Goal: Information Seeking & Learning: Learn about a topic

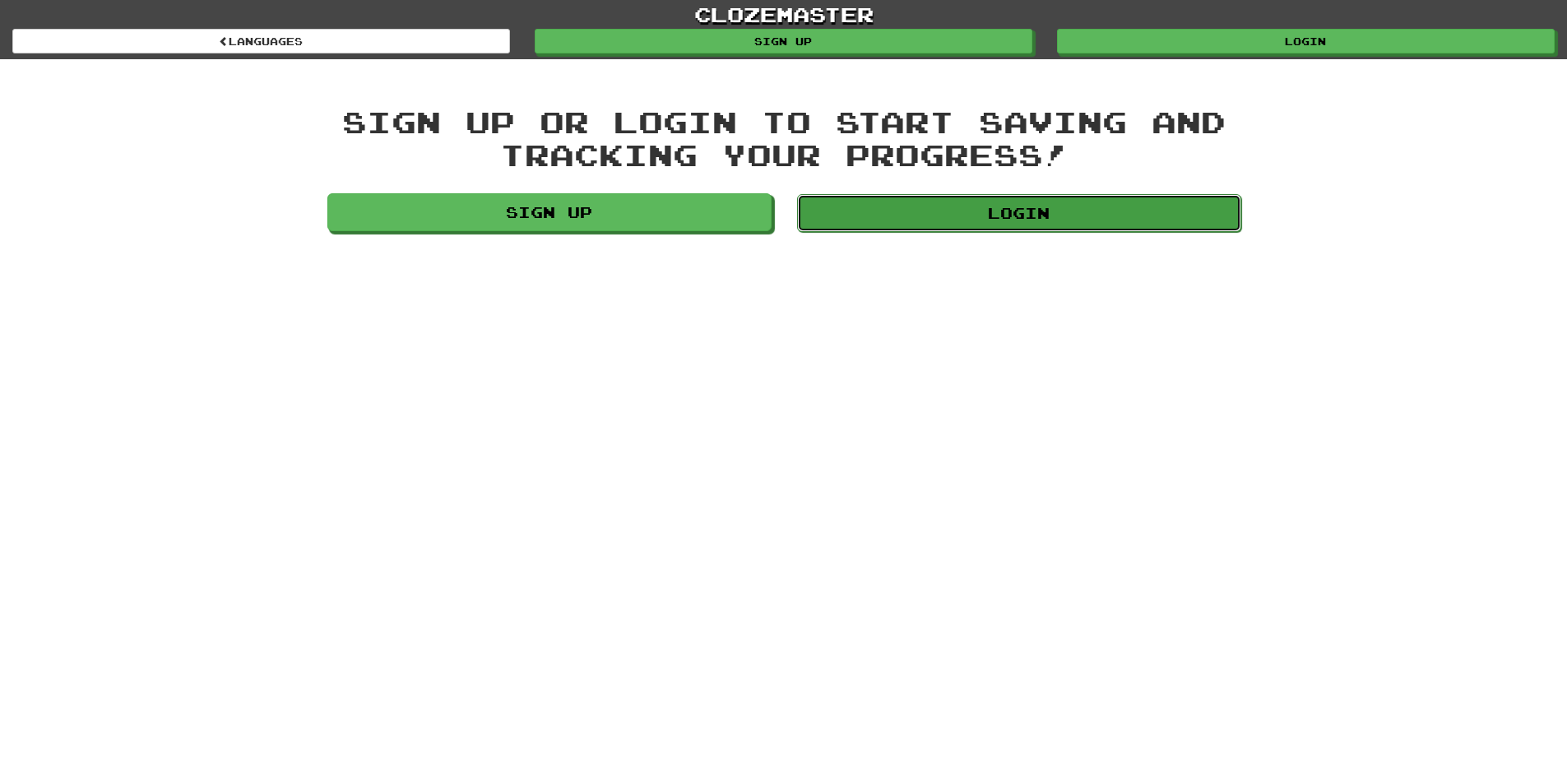
click at [940, 212] on link "Login" at bounding box center [1019, 213] width 444 height 38
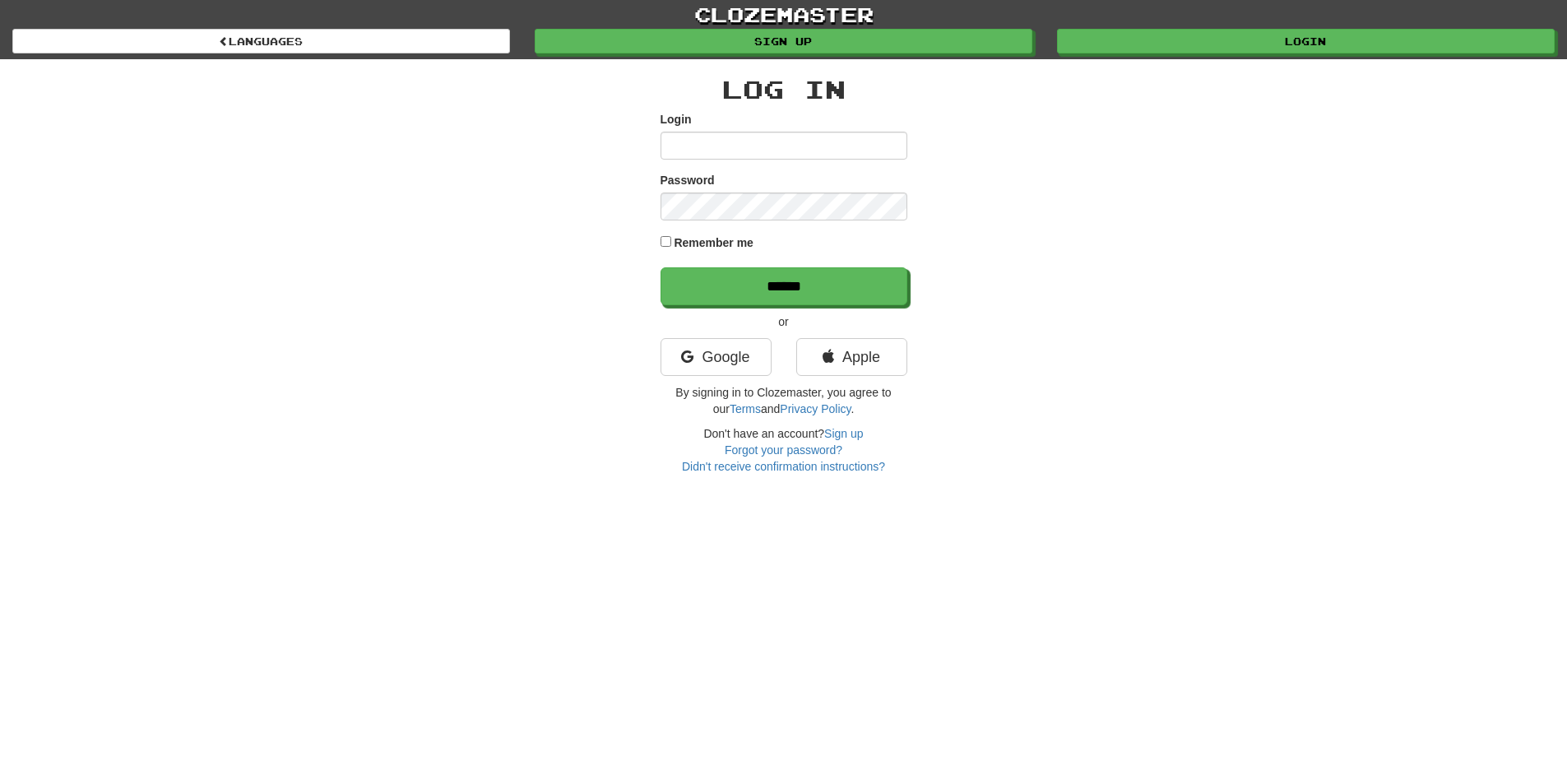
type input "**********"
click at [676, 239] on label "Remember me" at bounding box center [713, 243] width 80 height 17
click at [724, 277] on input "******" at bounding box center [784, 287] width 247 height 38
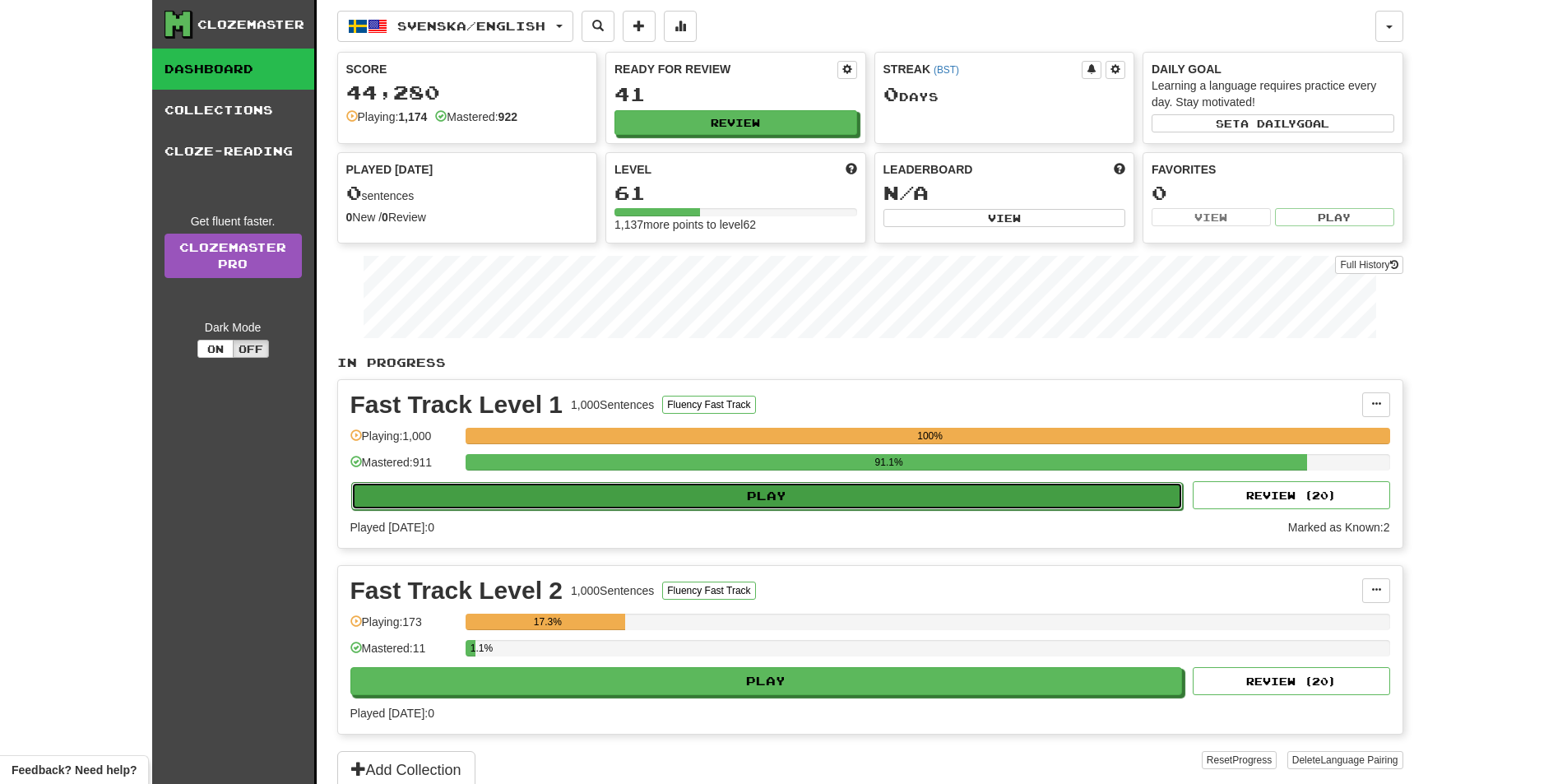
click at [814, 494] on button "Play" at bounding box center [767, 496] width 832 height 28
select select "**"
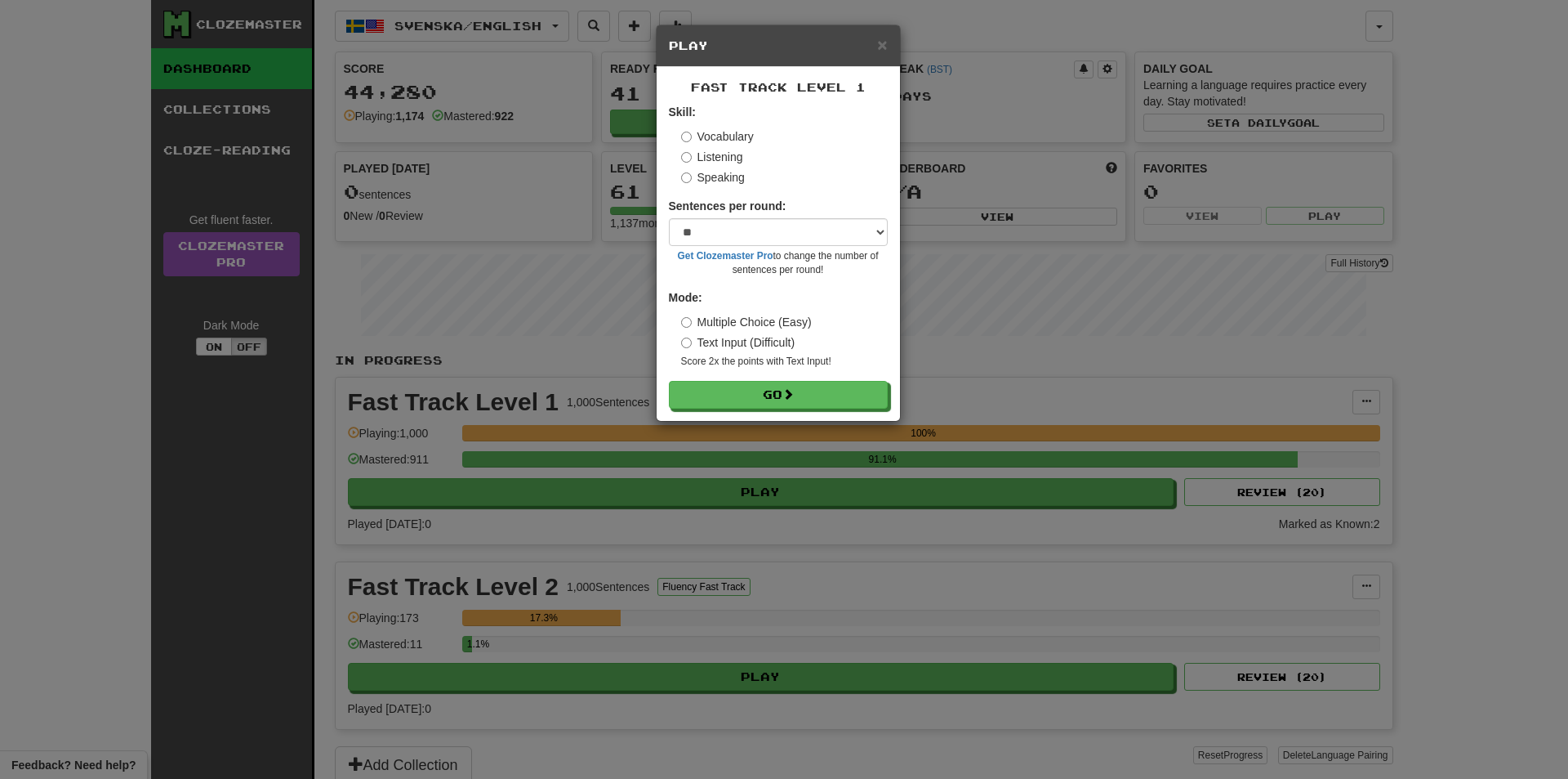
click at [781, 376] on form "Skill: Vocabulary Listening Speaking Sentences per round: * ** ** ** ** ** *** …" at bounding box center [778, 255] width 219 height 305
click at [779, 390] on button "Go" at bounding box center [779, 395] width 219 height 28
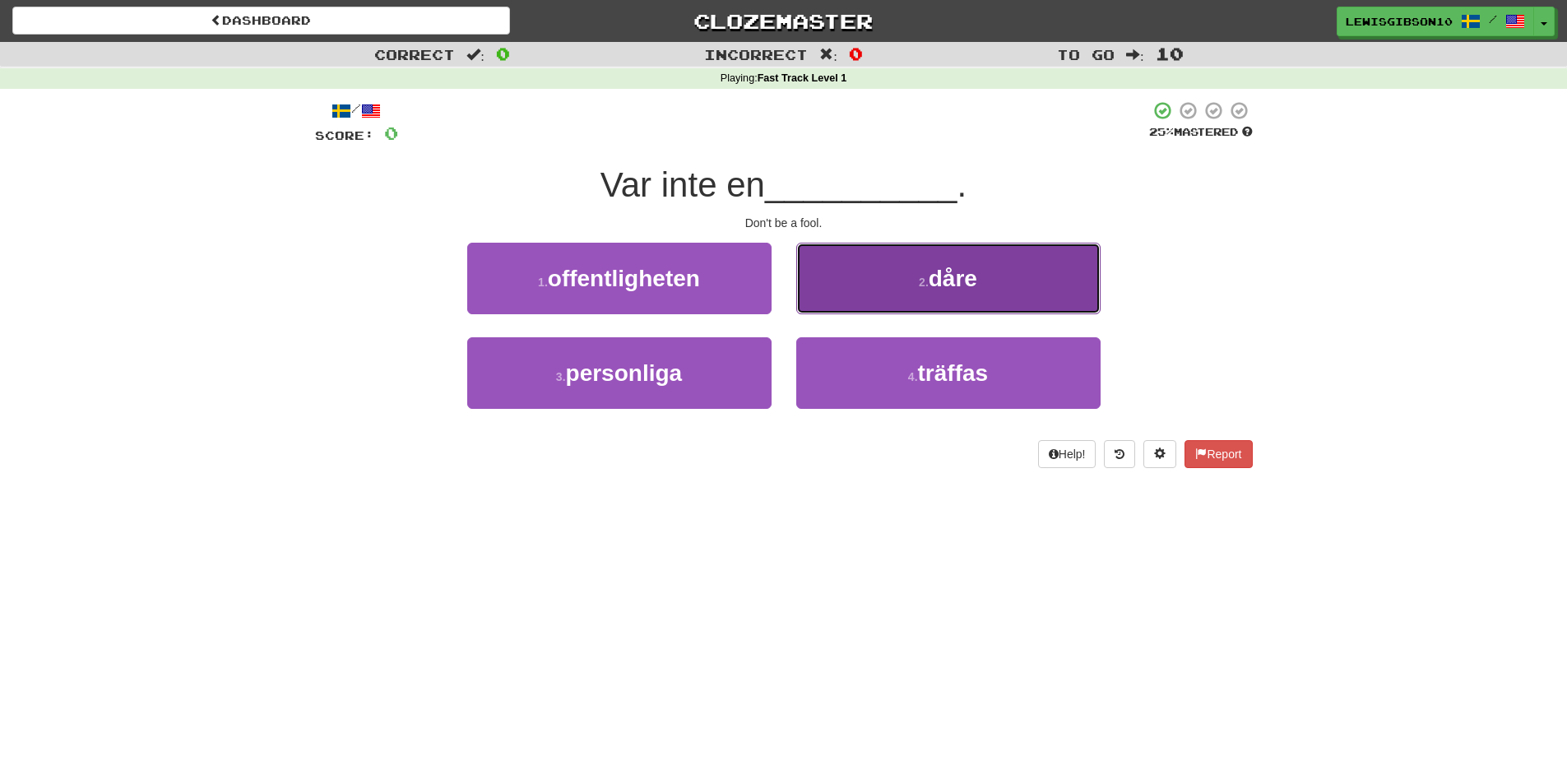
click at [925, 263] on button "2 . dåre" at bounding box center [949, 279] width 304 height 71
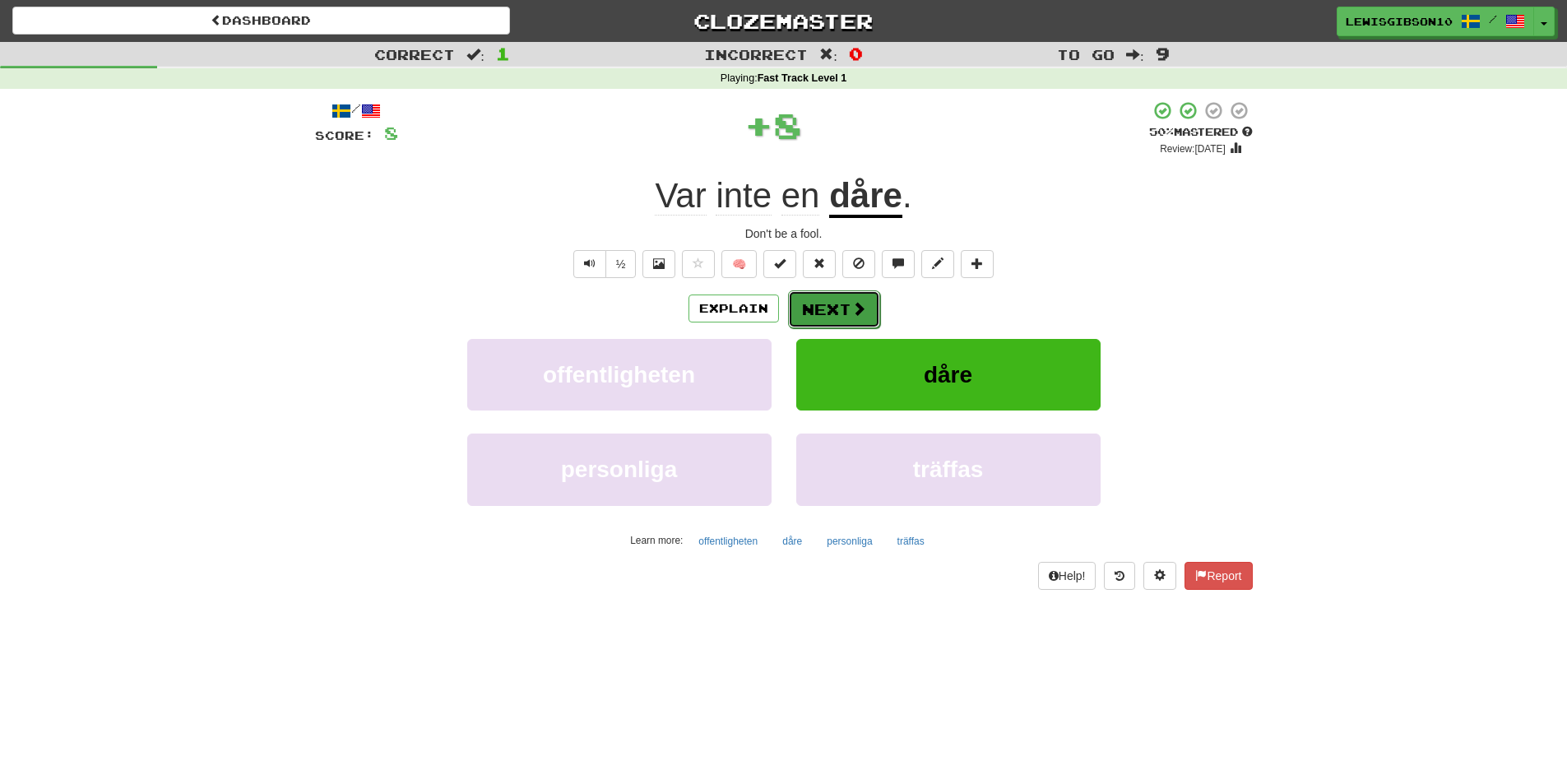
click at [843, 309] on button "Next" at bounding box center [834, 309] width 92 height 38
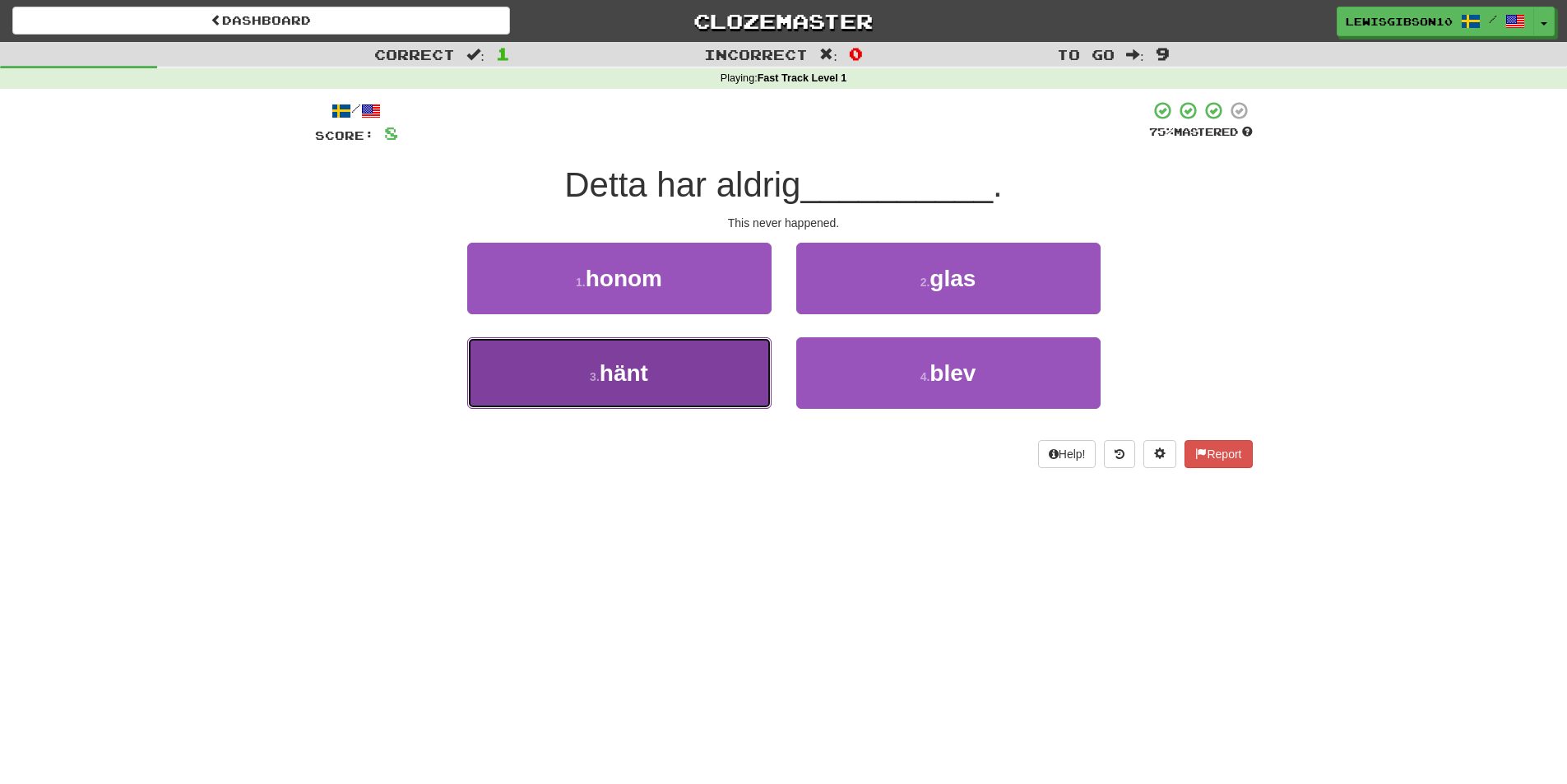
click at [701, 356] on button "3 . hänt" at bounding box center [619, 372] width 304 height 71
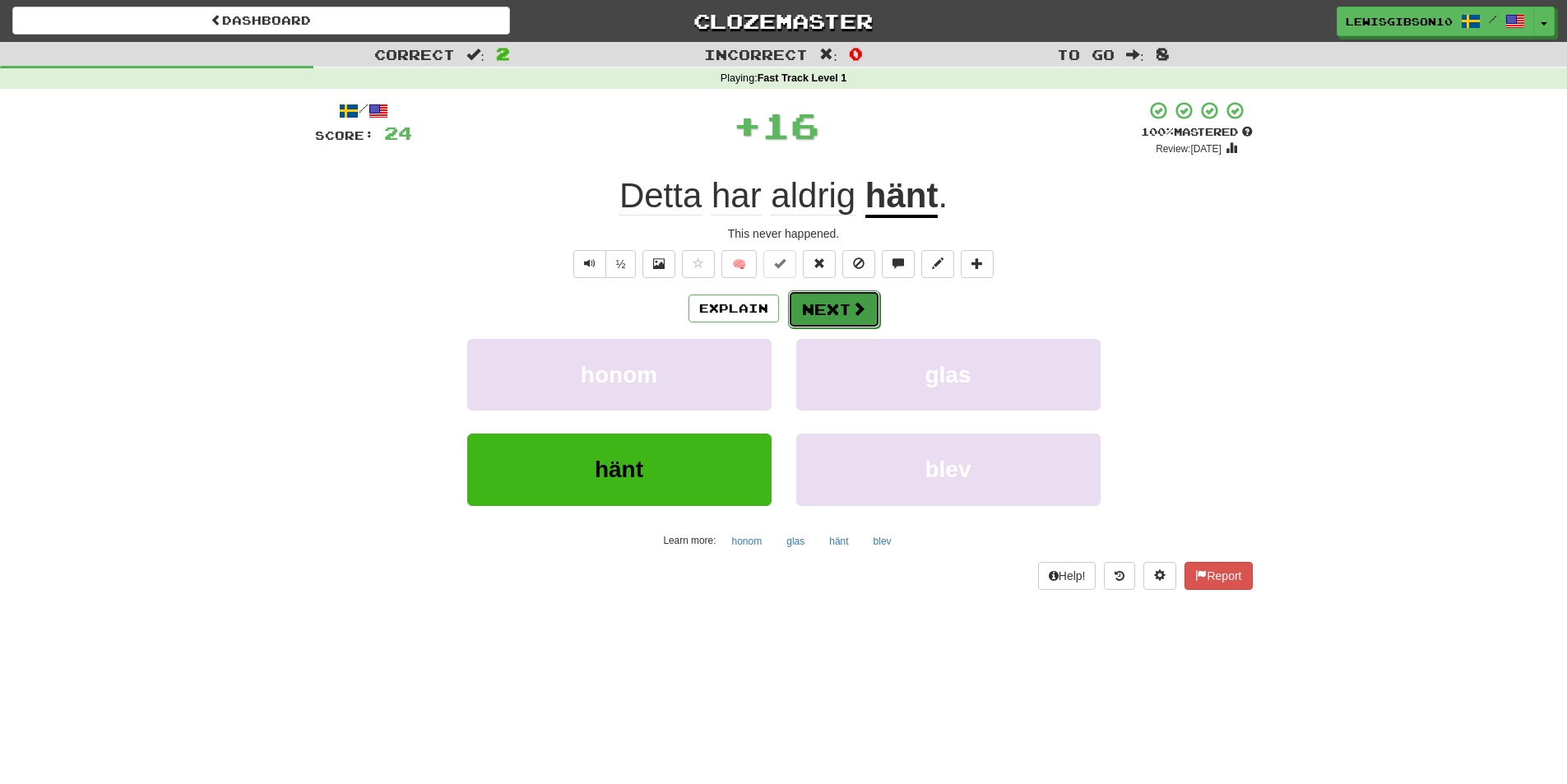
click at [838, 305] on button "Next" at bounding box center [834, 309] width 92 height 38
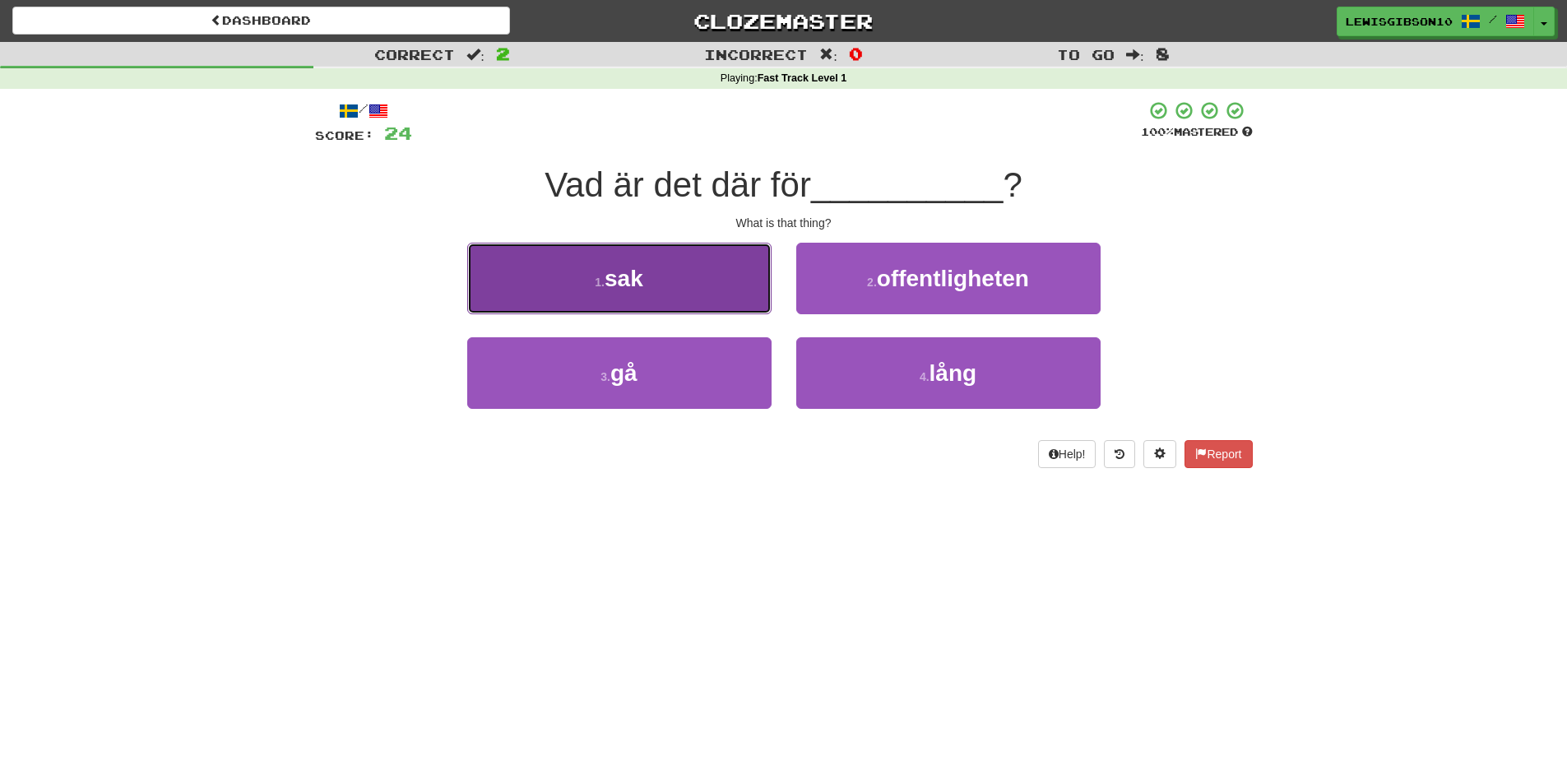
click at [698, 277] on button "1 . sak" at bounding box center [619, 279] width 304 height 71
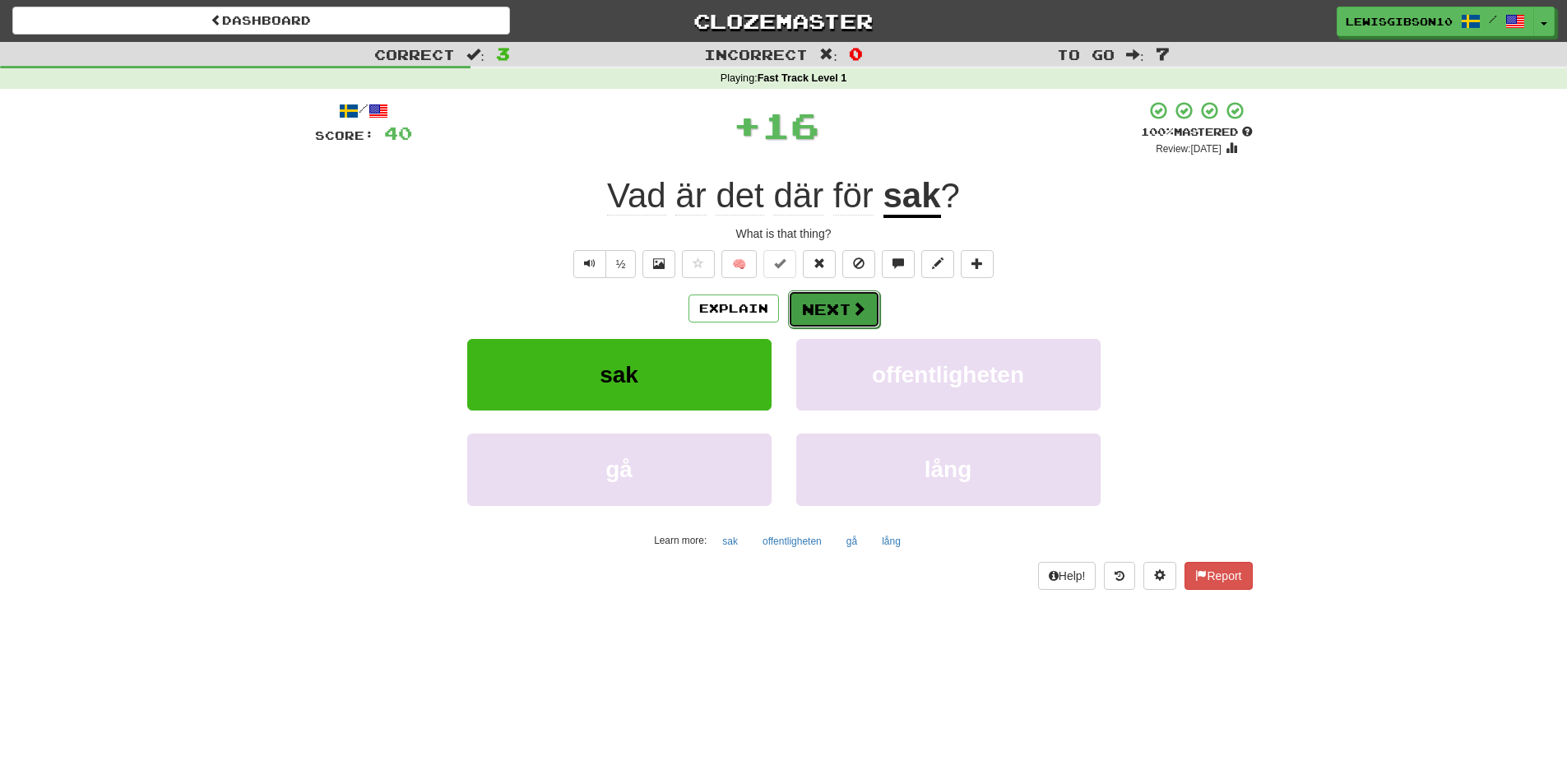
click at [816, 310] on button "Next" at bounding box center [834, 309] width 92 height 38
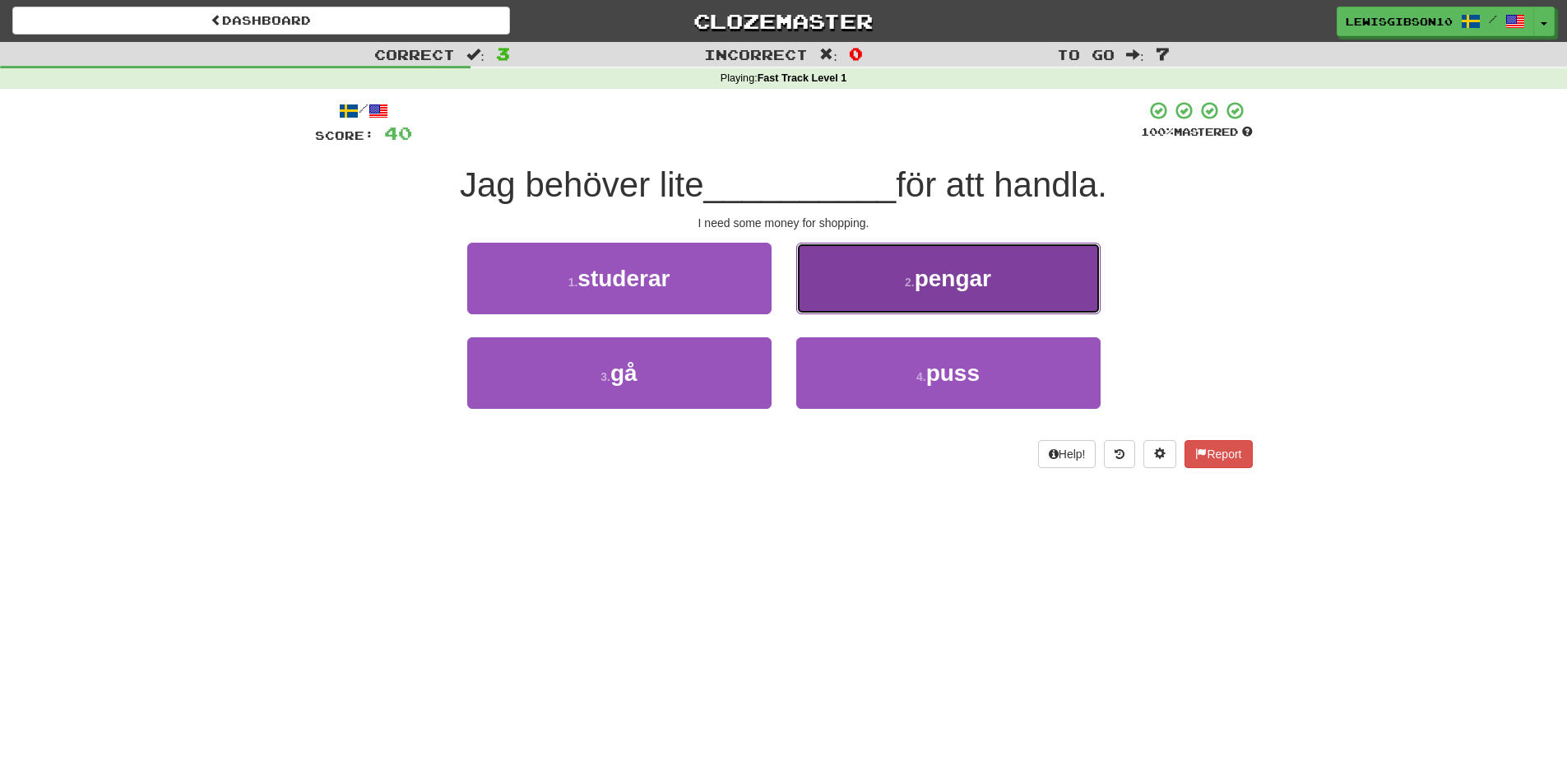
click at [857, 288] on button "2 . pengar" at bounding box center [949, 279] width 304 height 71
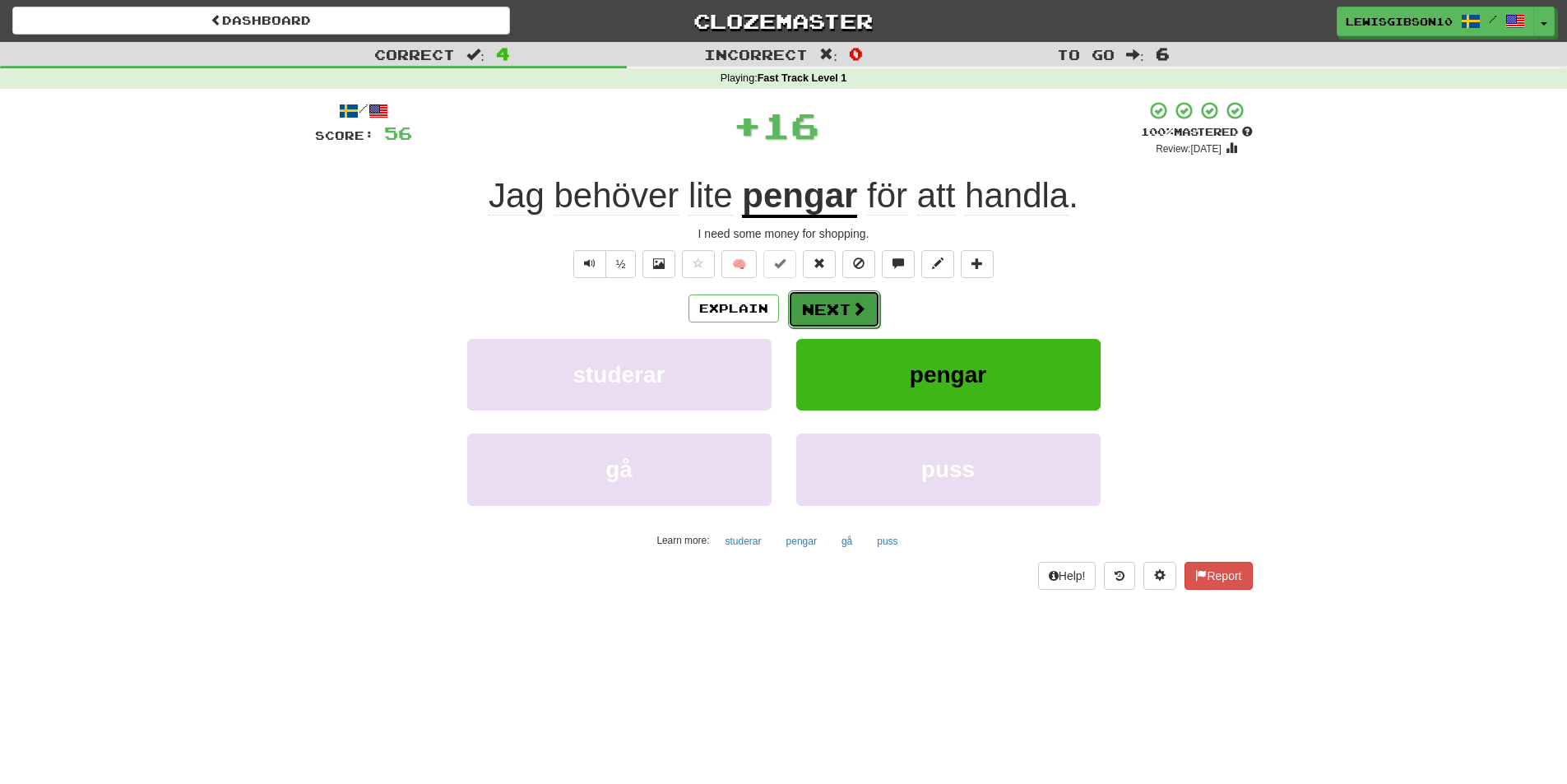
click at [829, 305] on button "Next" at bounding box center [834, 309] width 92 height 38
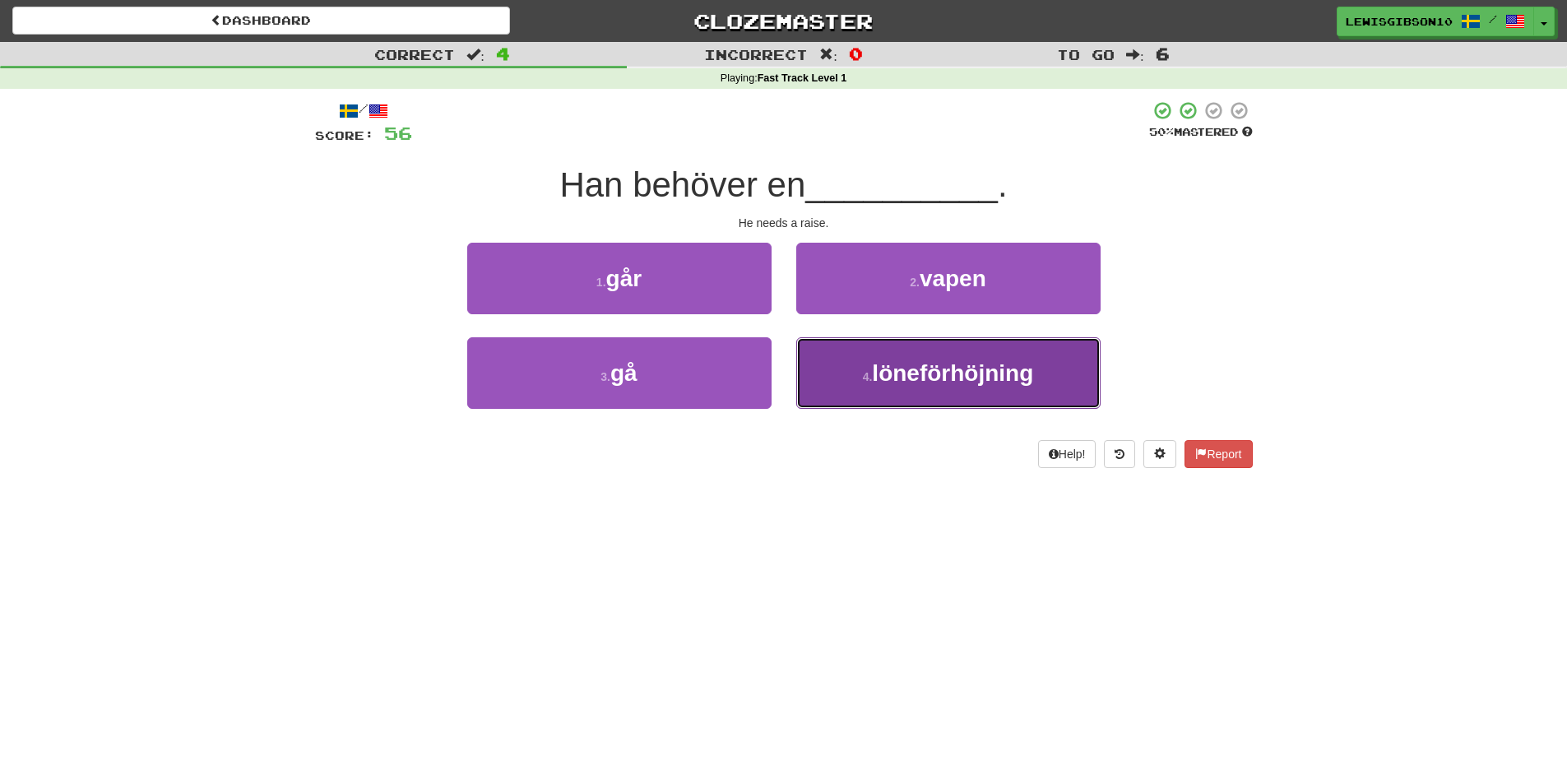
click at [871, 354] on button "4 . löneförhöjning" at bounding box center [949, 372] width 304 height 71
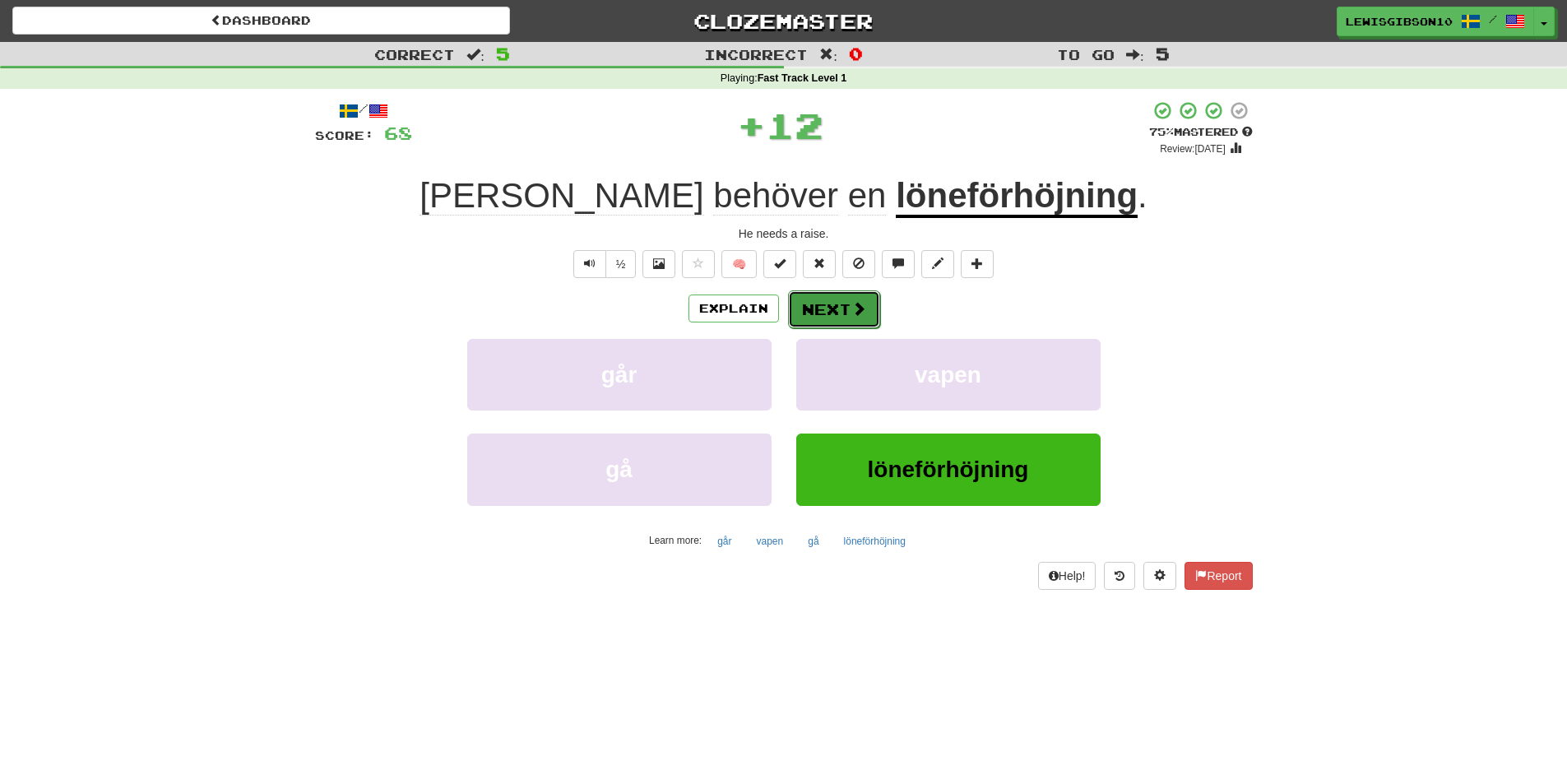
click at [831, 307] on button "Next" at bounding box center [834, 309] width 92 height 38
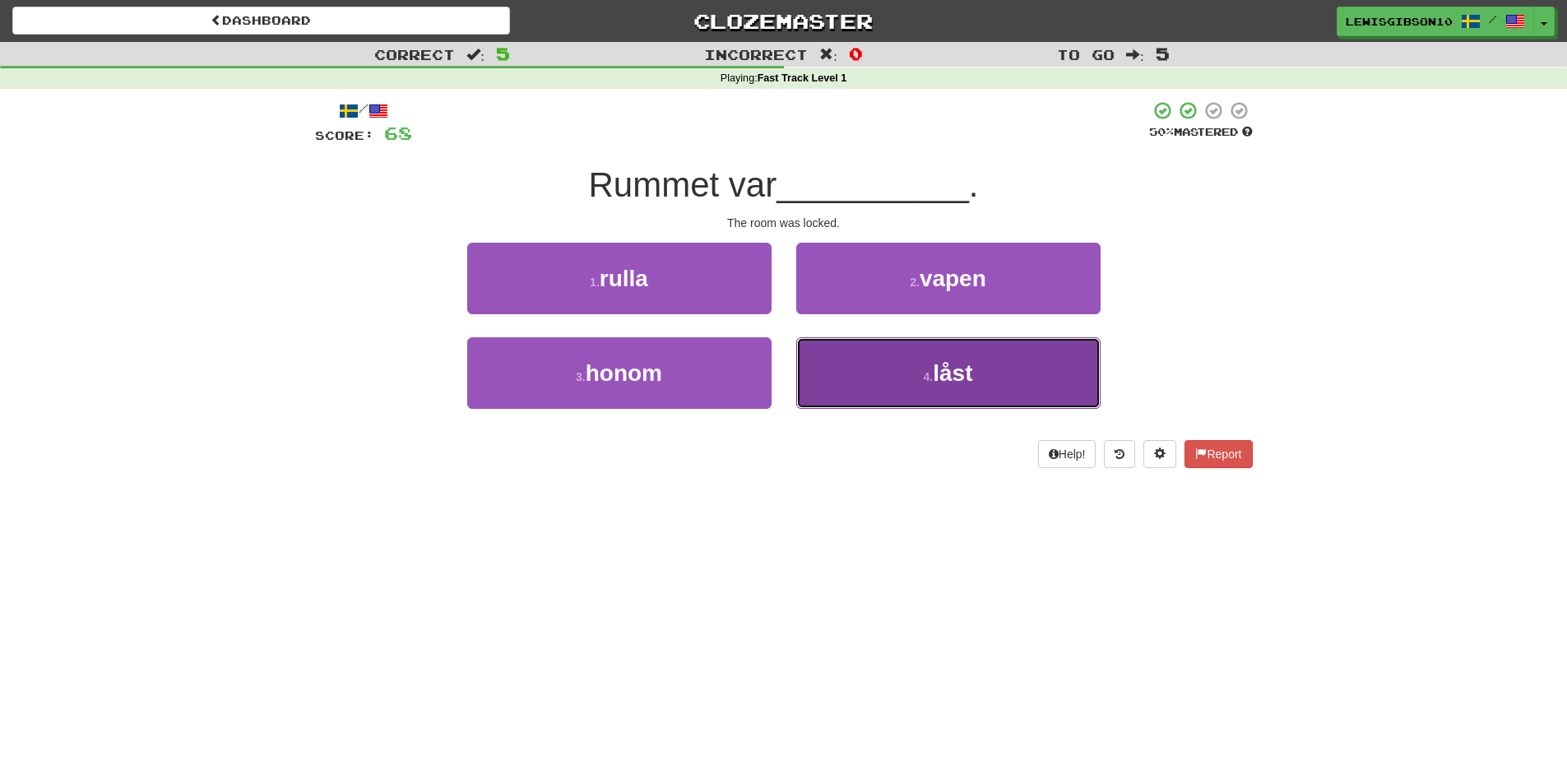
click at [818, 344] on button "4 . låst" at bounding box center [949, 372] width 304 height 71
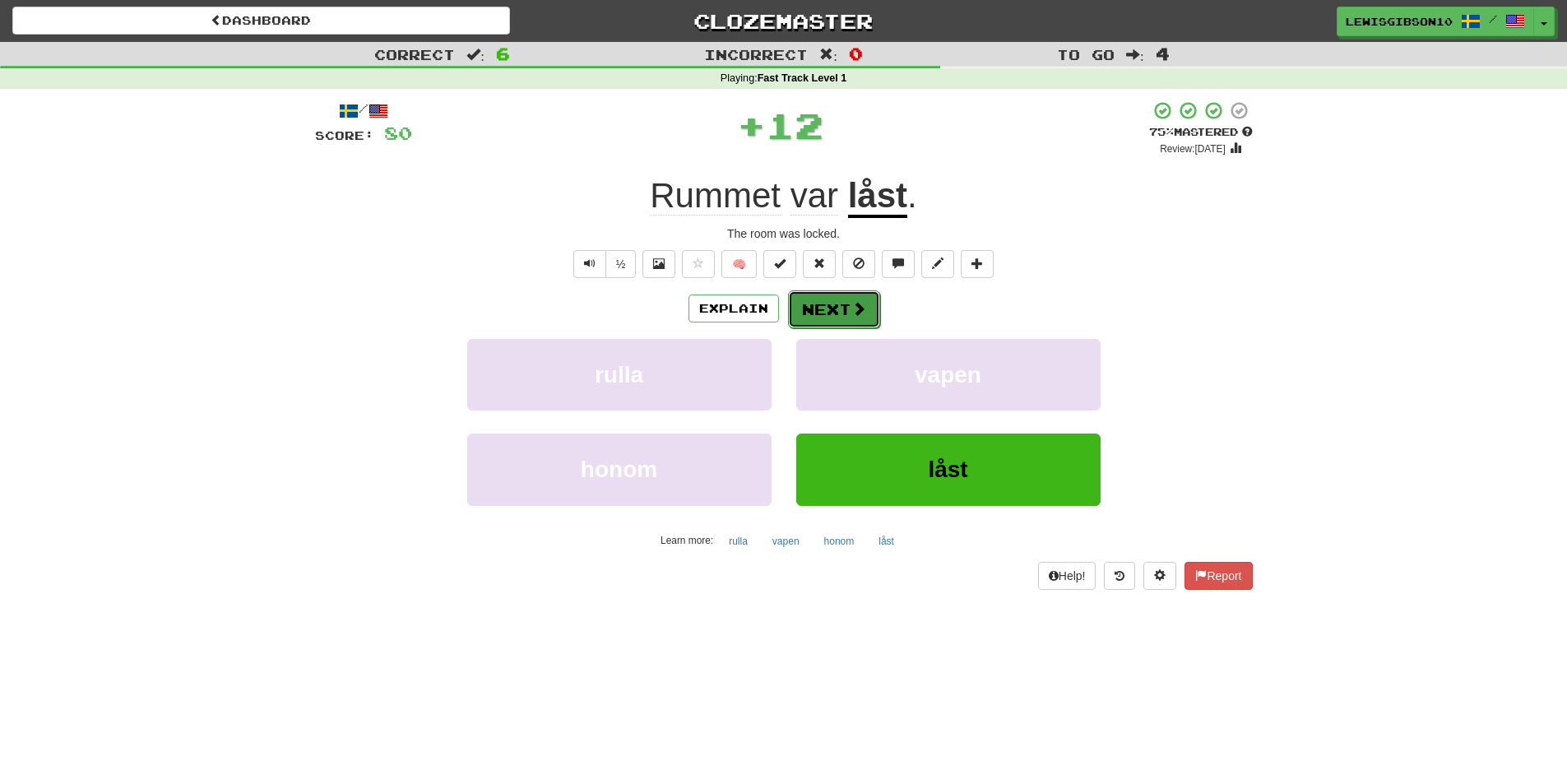
click at [833, 302] on button "Next" at bounding box center [834, 309] width 92 height 38
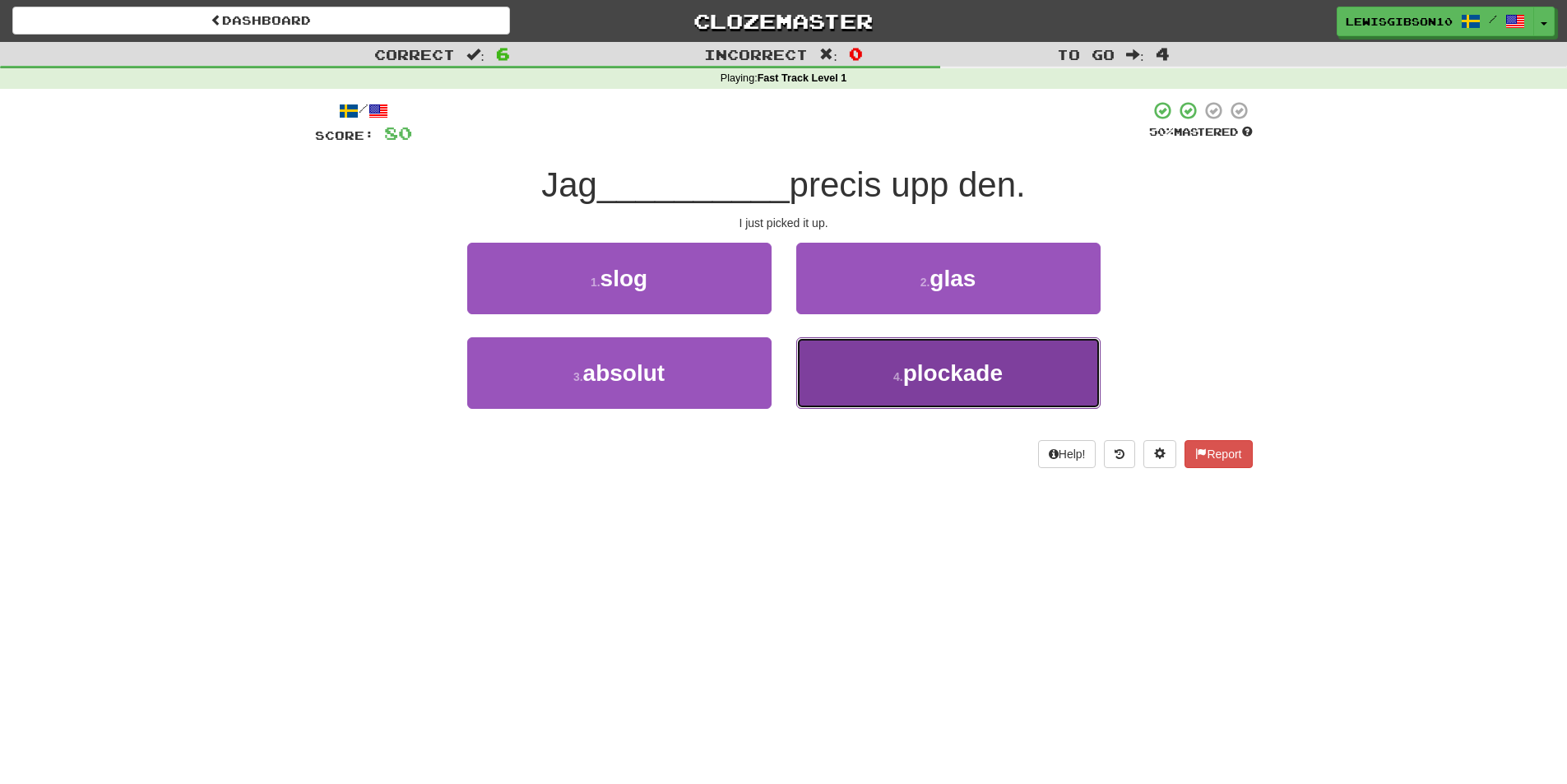
click at [871, 363] on button "4 . plockade" at bounding box center [949, 372] width 304 height 71
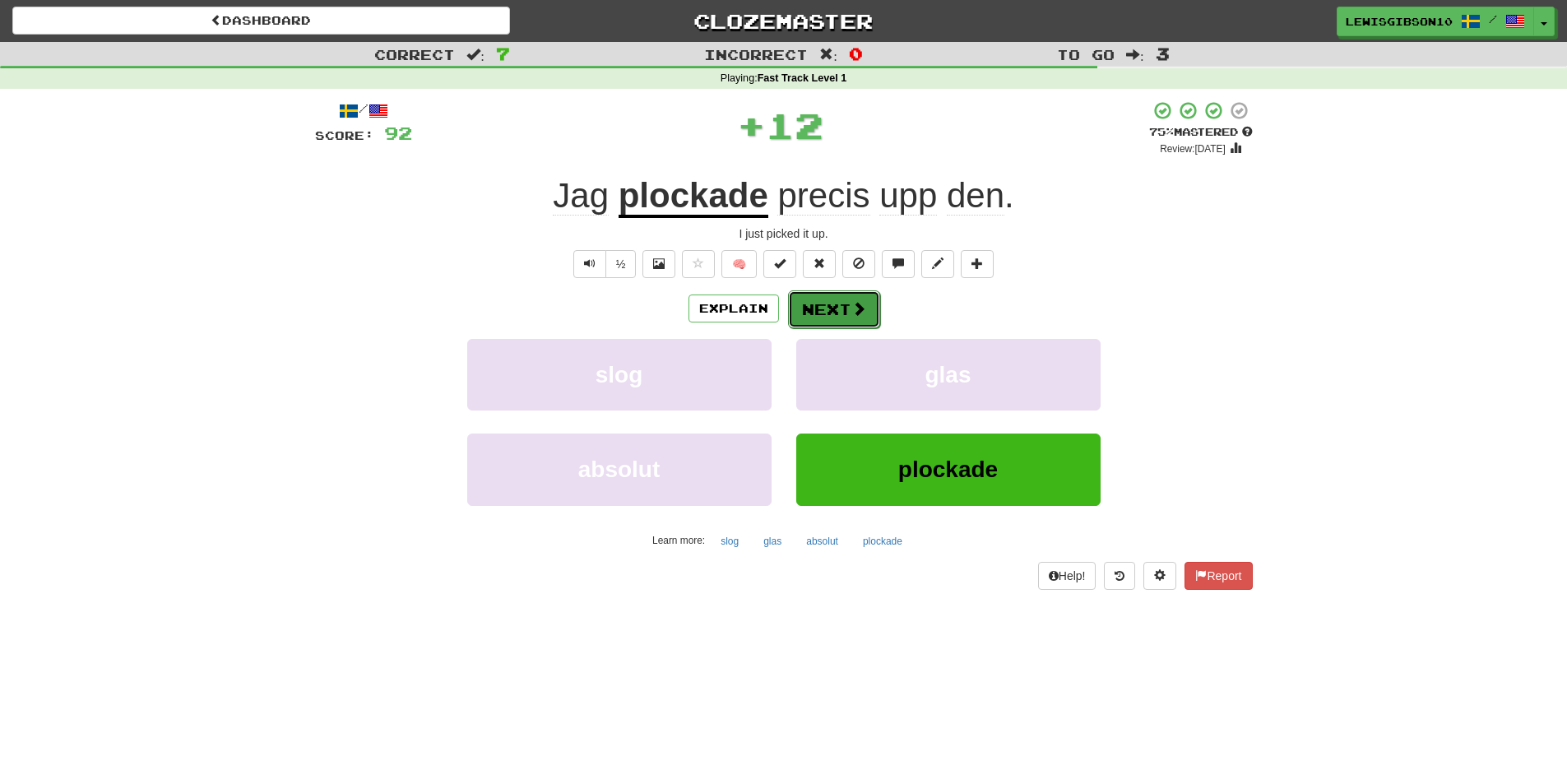
click at [822, 307] on button "Next" at bounding box center [834, 309] width 92 height 38
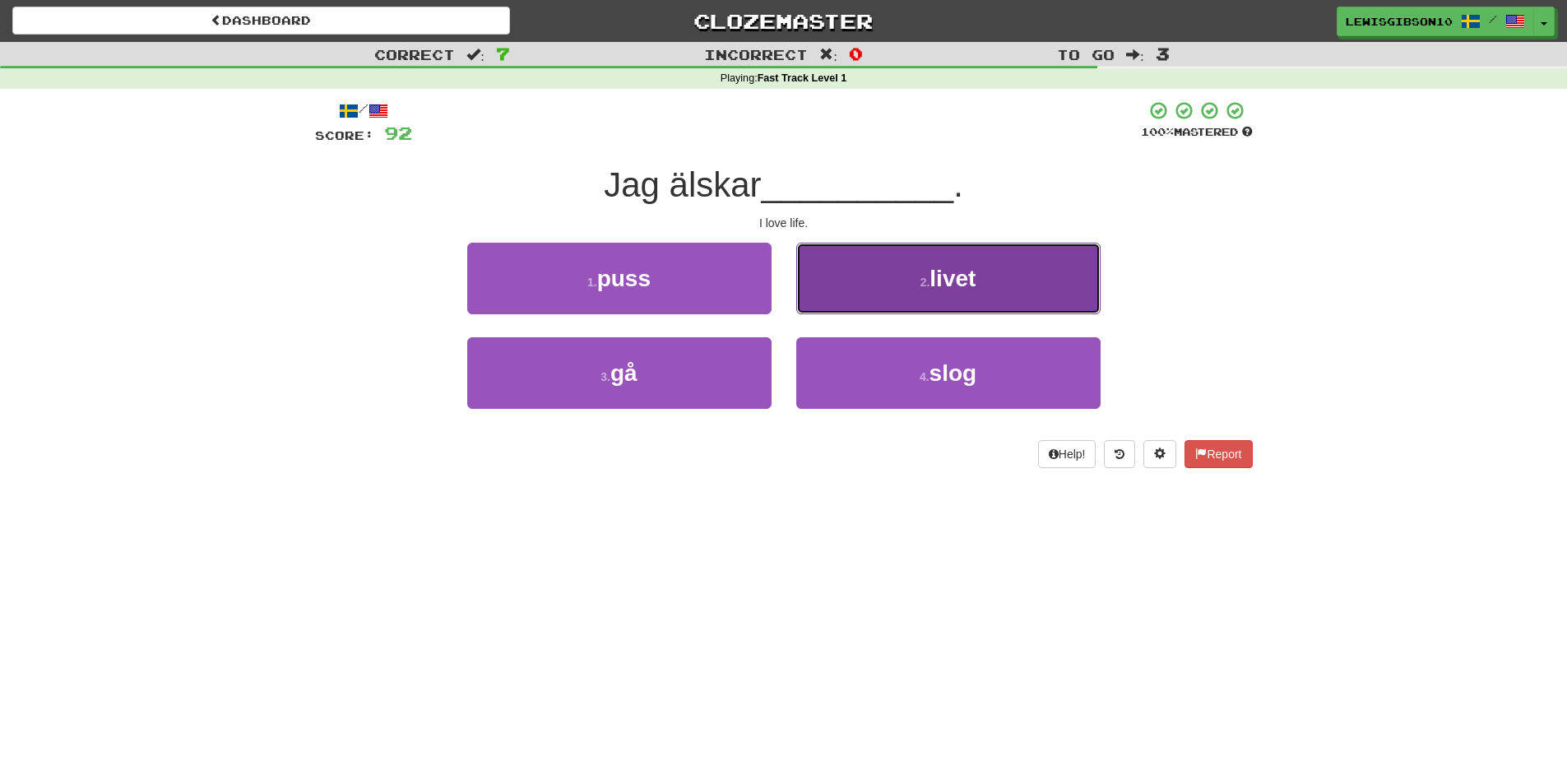
click at [860, 267] on button "2 . livet" at bounding box center [949, 279] width 304 height 71
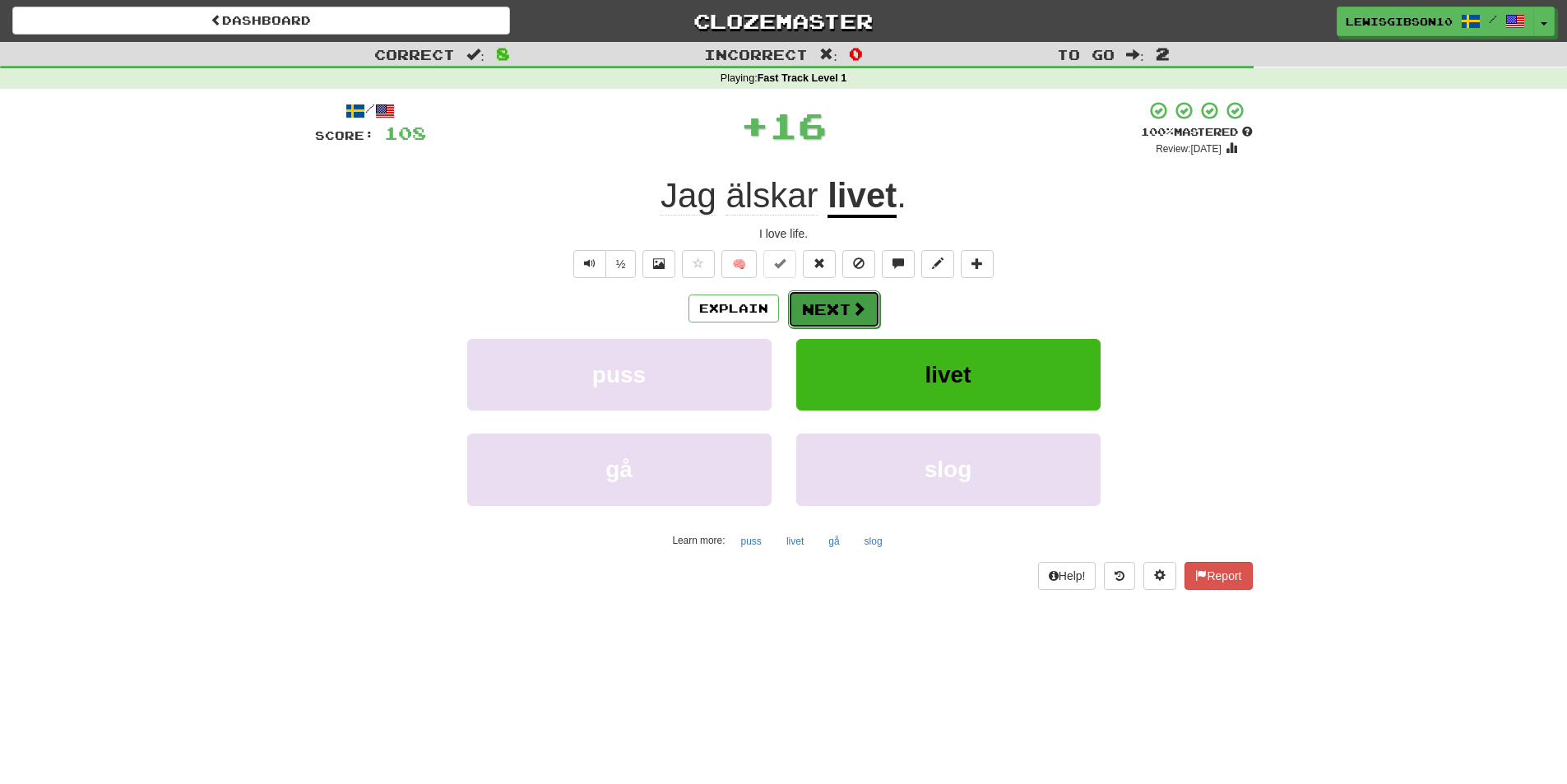
click at [834, 306] on button "Next" at bounding box center [834, 309] width 92 height 38
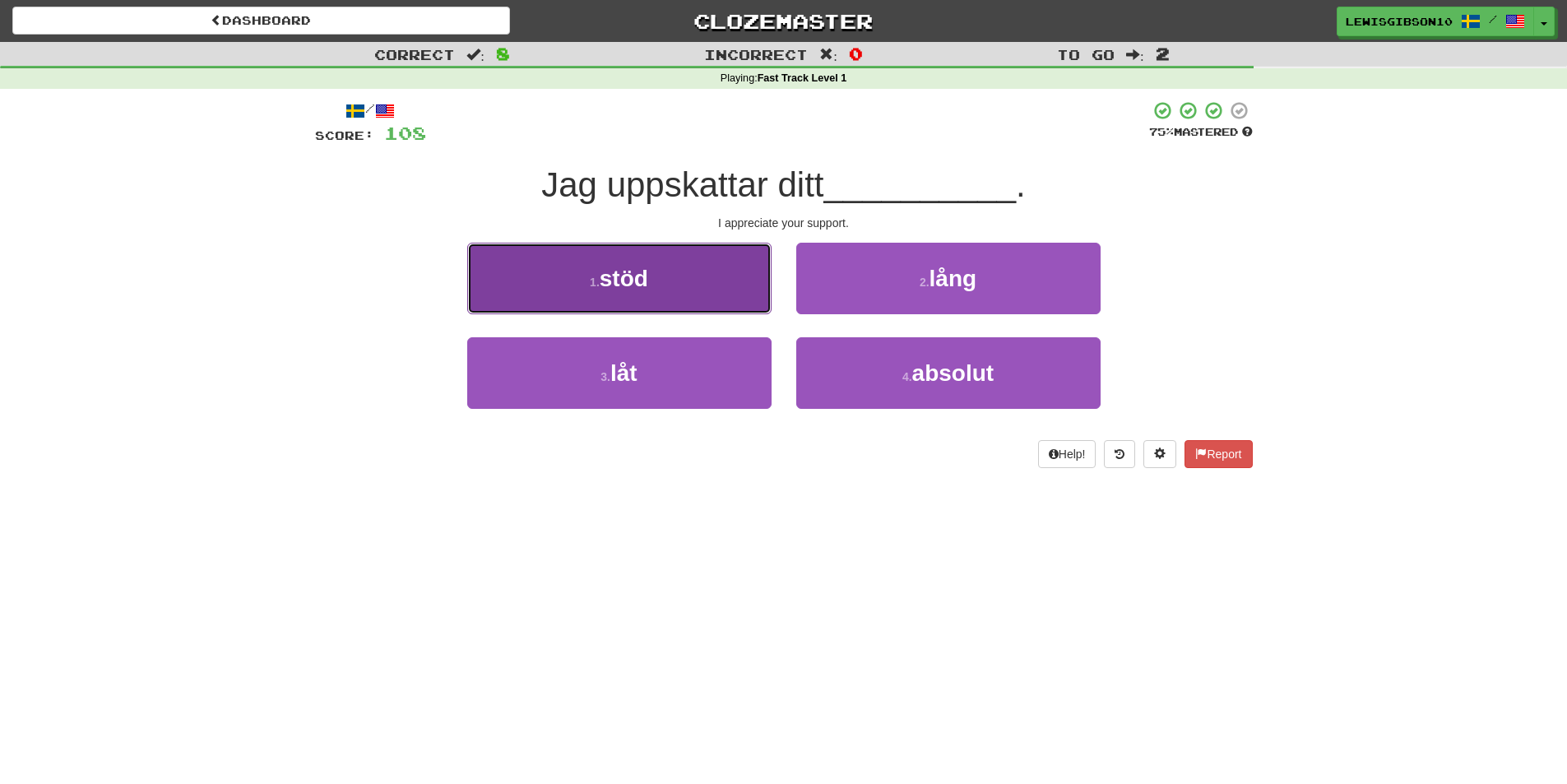
click at [718, 281] on button "1 . stöd" at bounding box center [619, 279] width 304 height 71
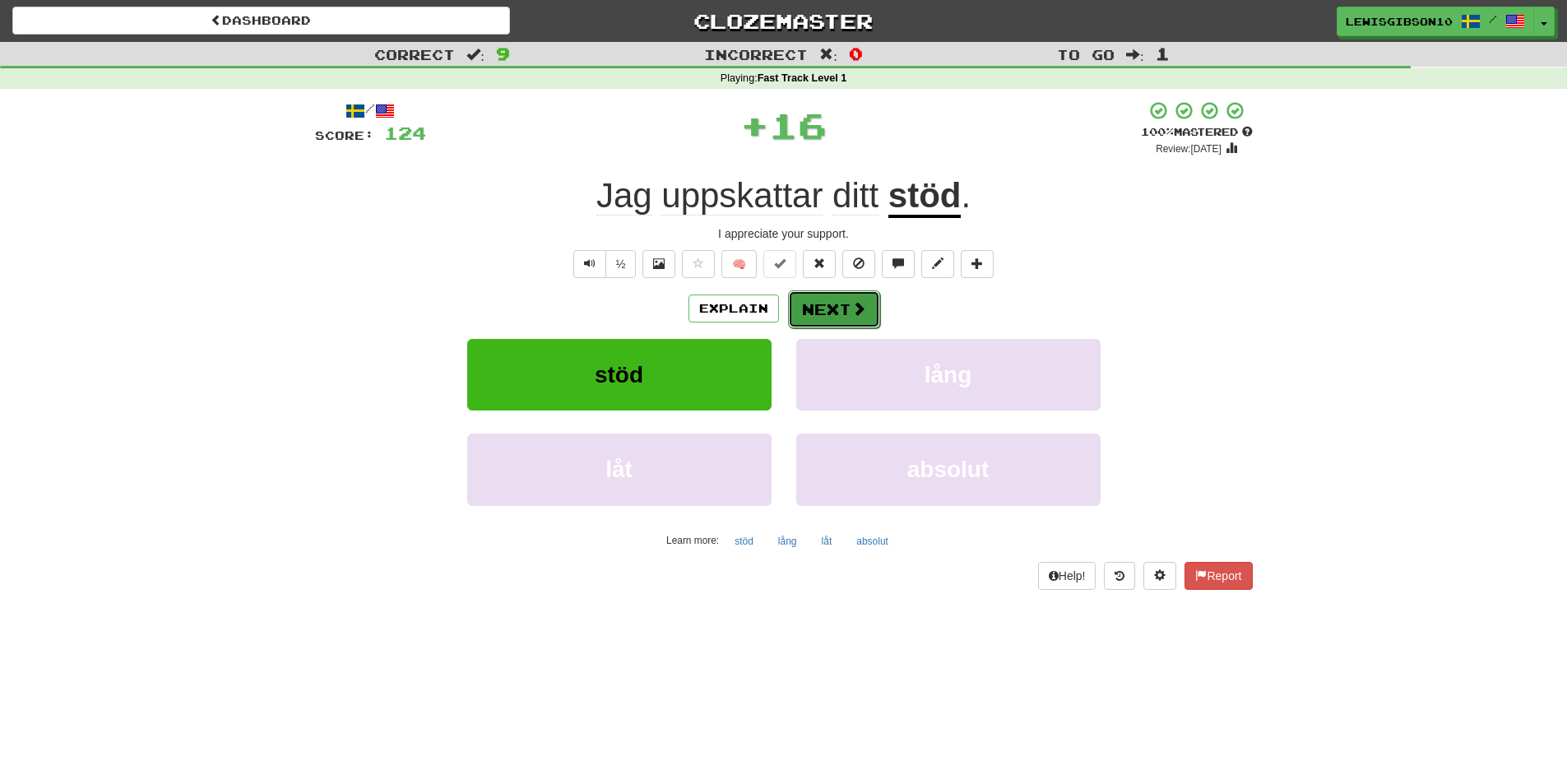
click at [836, 301] on button "Next" at bounding box center [834, 309] width 92 height 38
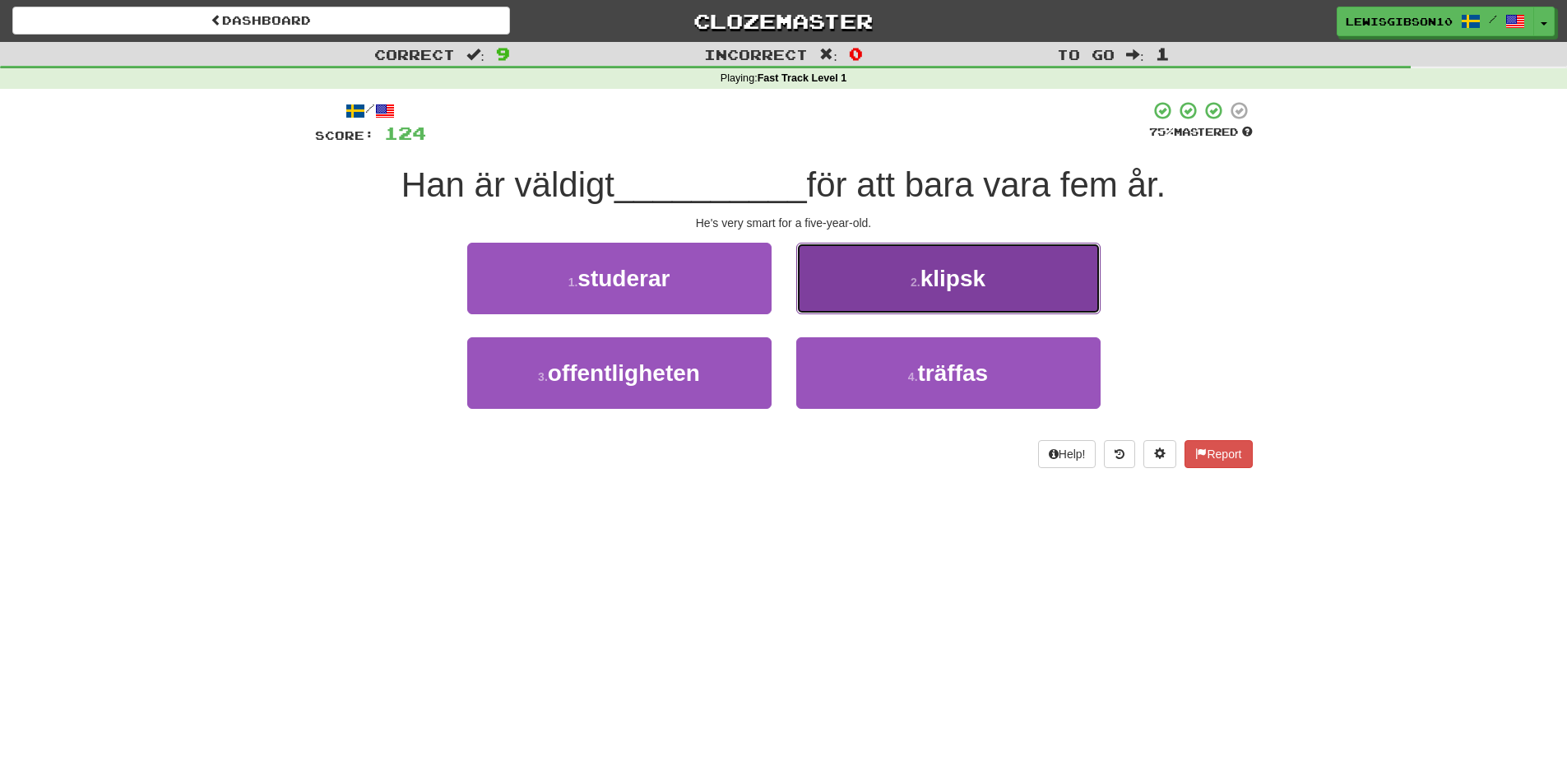
click at [825, 283] on button "2 . klipsk" at bounding box center [949, 279] width 304 height 71
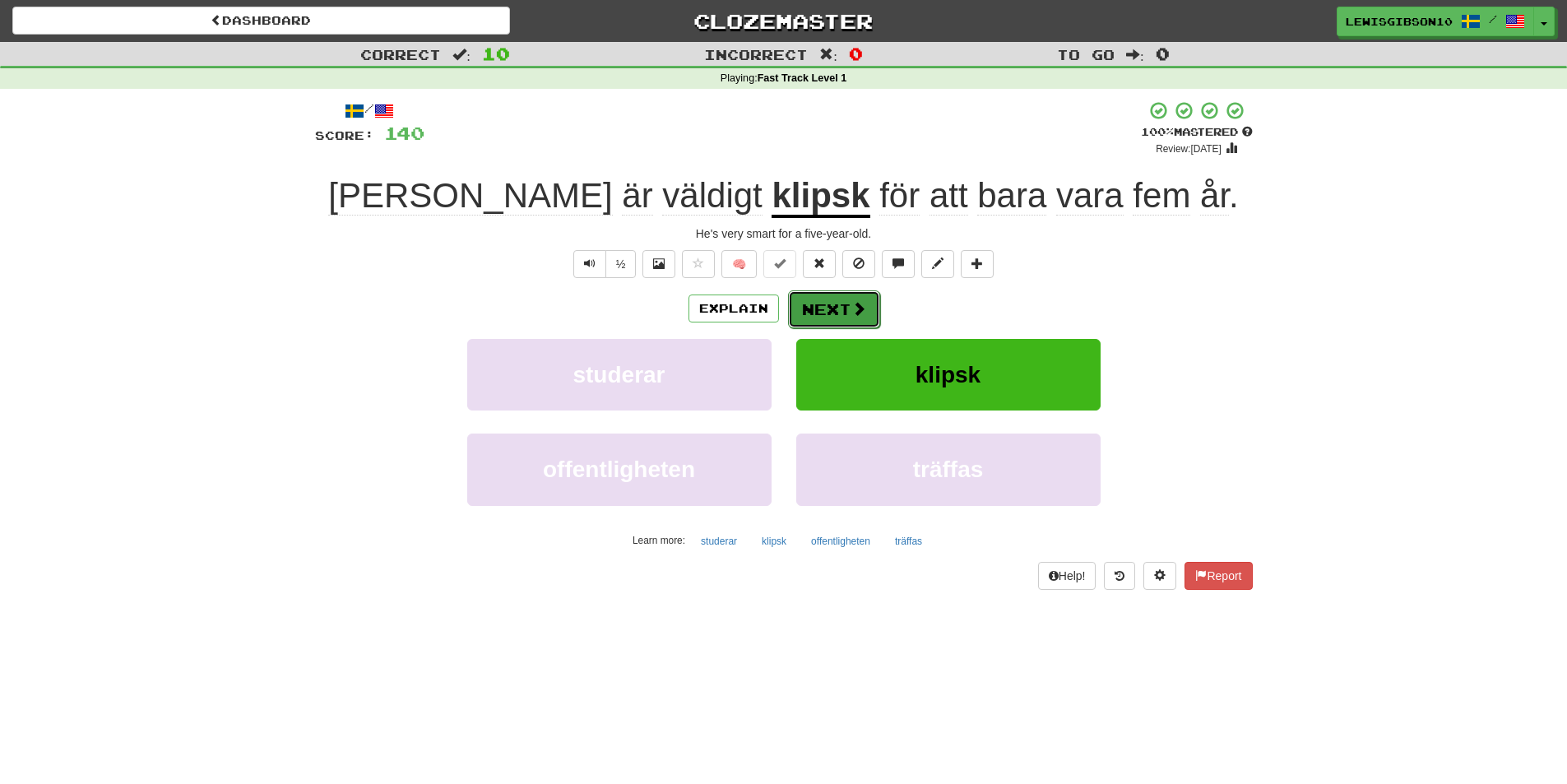
click at [828, 304] on button "Next" at bounding box center [834, 309] width 92 height 38
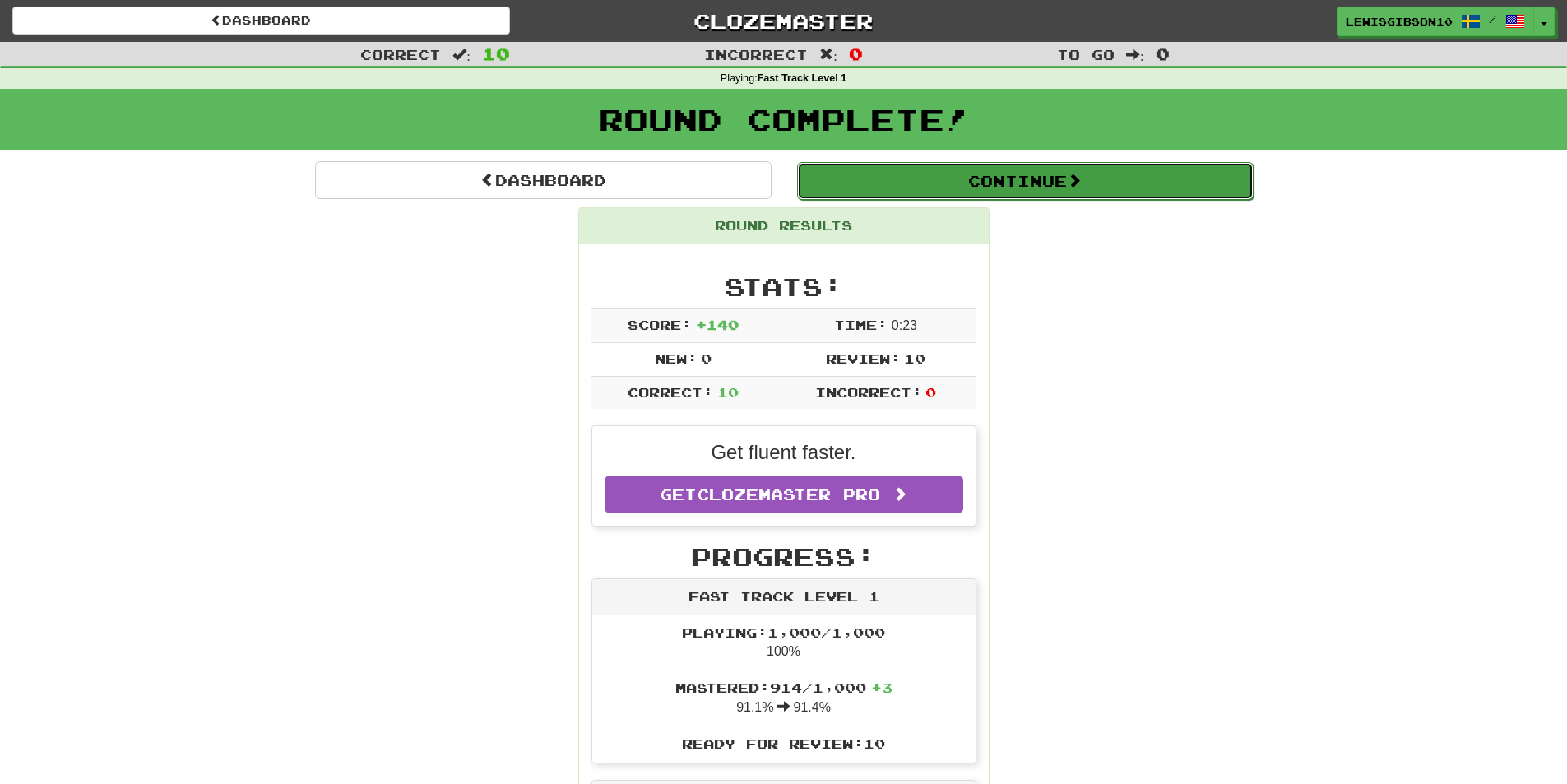
click at [880, 191] on button "Continue" at bounding box center [1026, 181] width 457 height 38
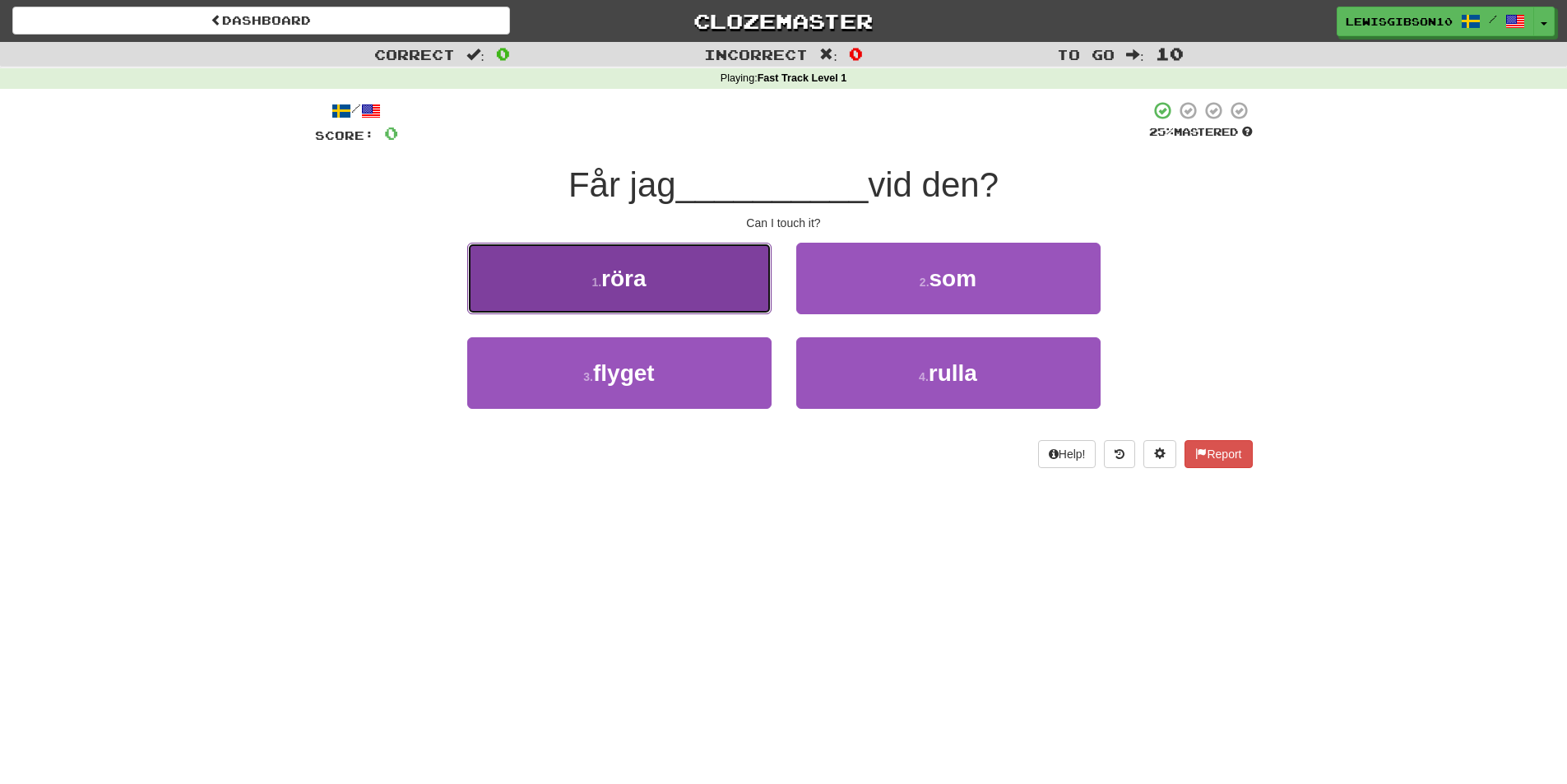
click at [727, 252] on button "1 . röra" at bounding box center [619, 279] width 304 height 71
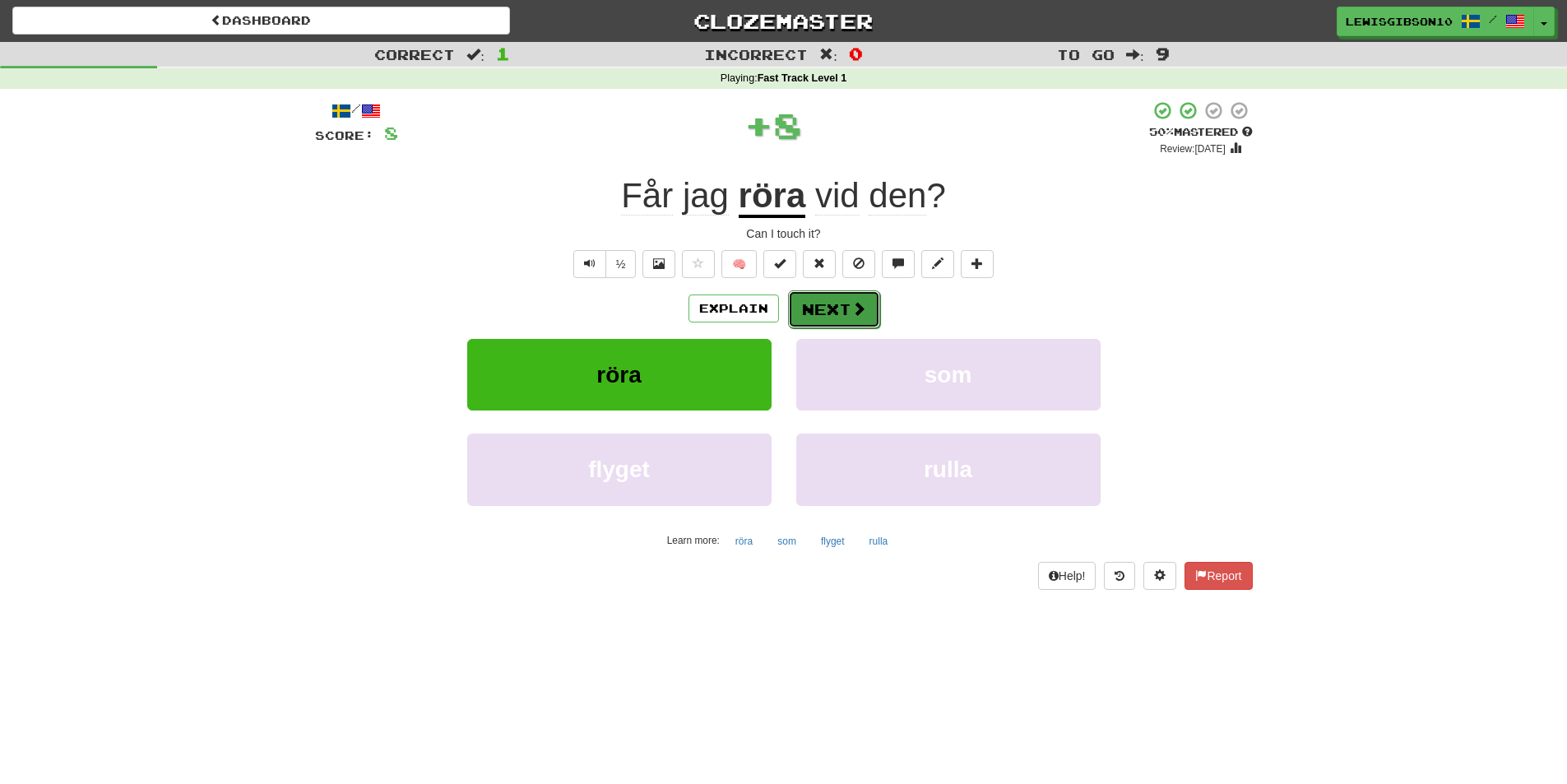
click at [839, 296] on button "Next" at bounding box center [834, 309] width 92 height 38
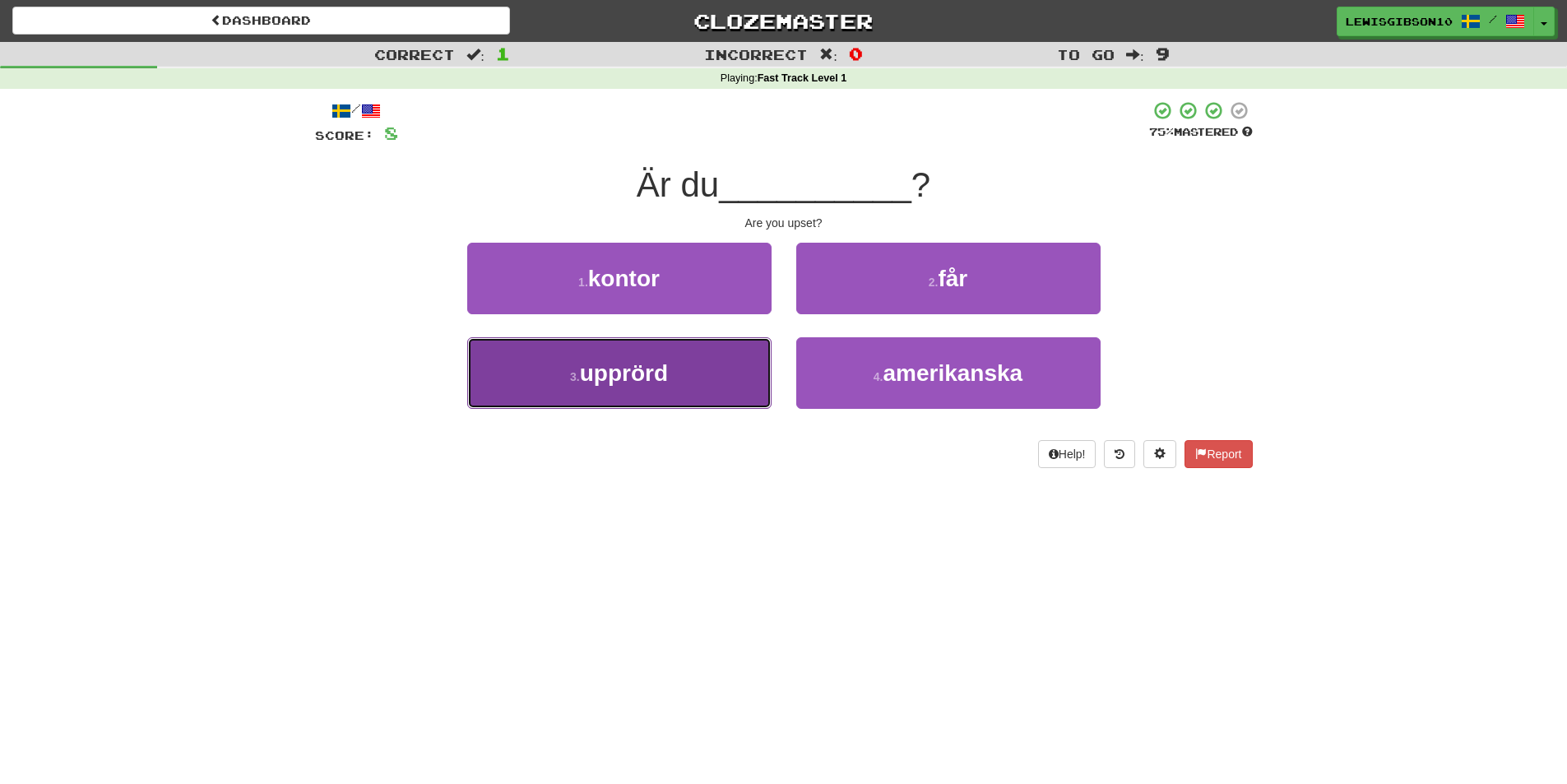
click at [702, 364] on button "3 . upprörd" at bounding box center [619, 372] width 304 height 71
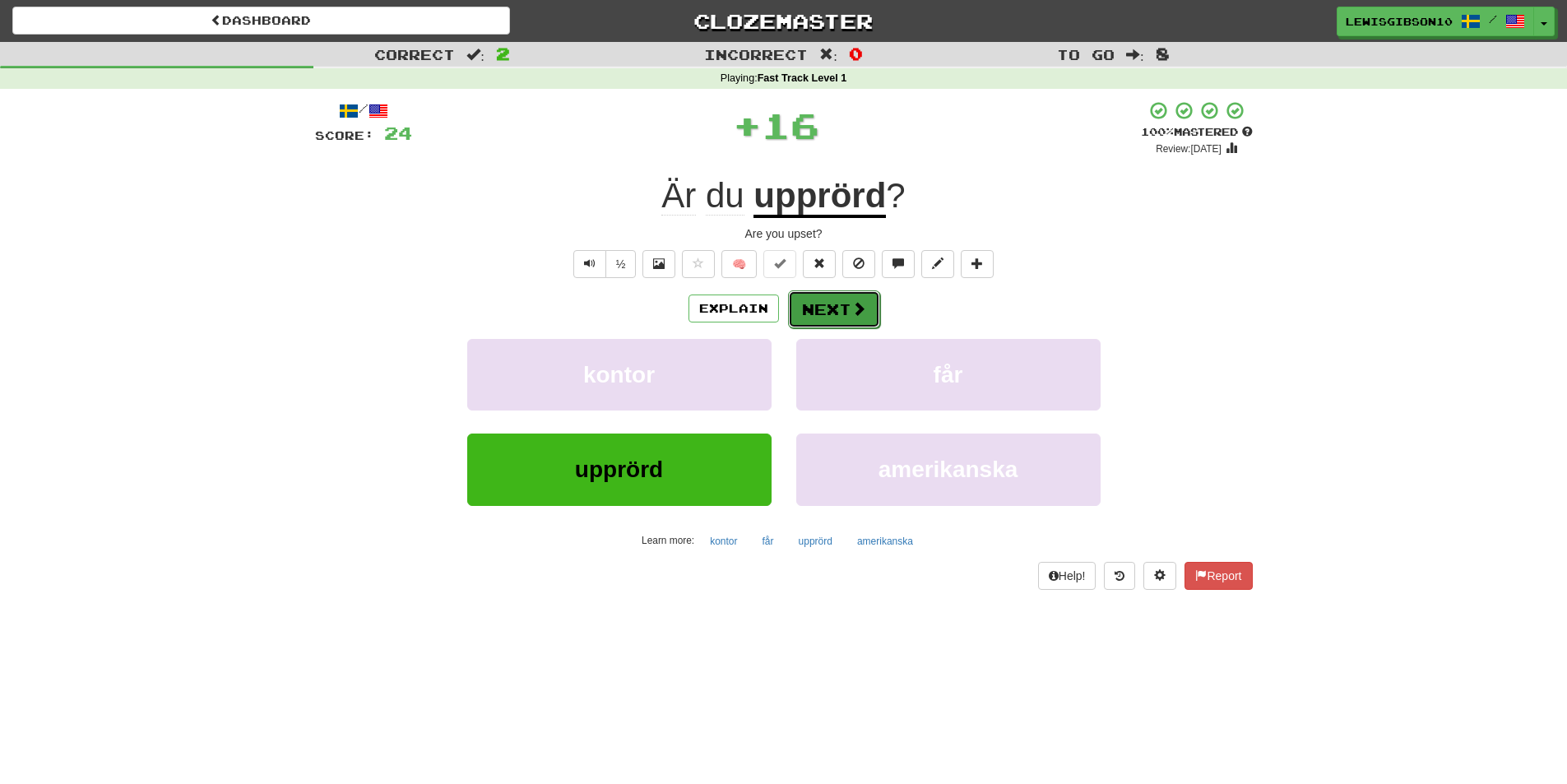
click at [803, 312] on button "Next" at bounding box center [834, 309] width 92 height 38
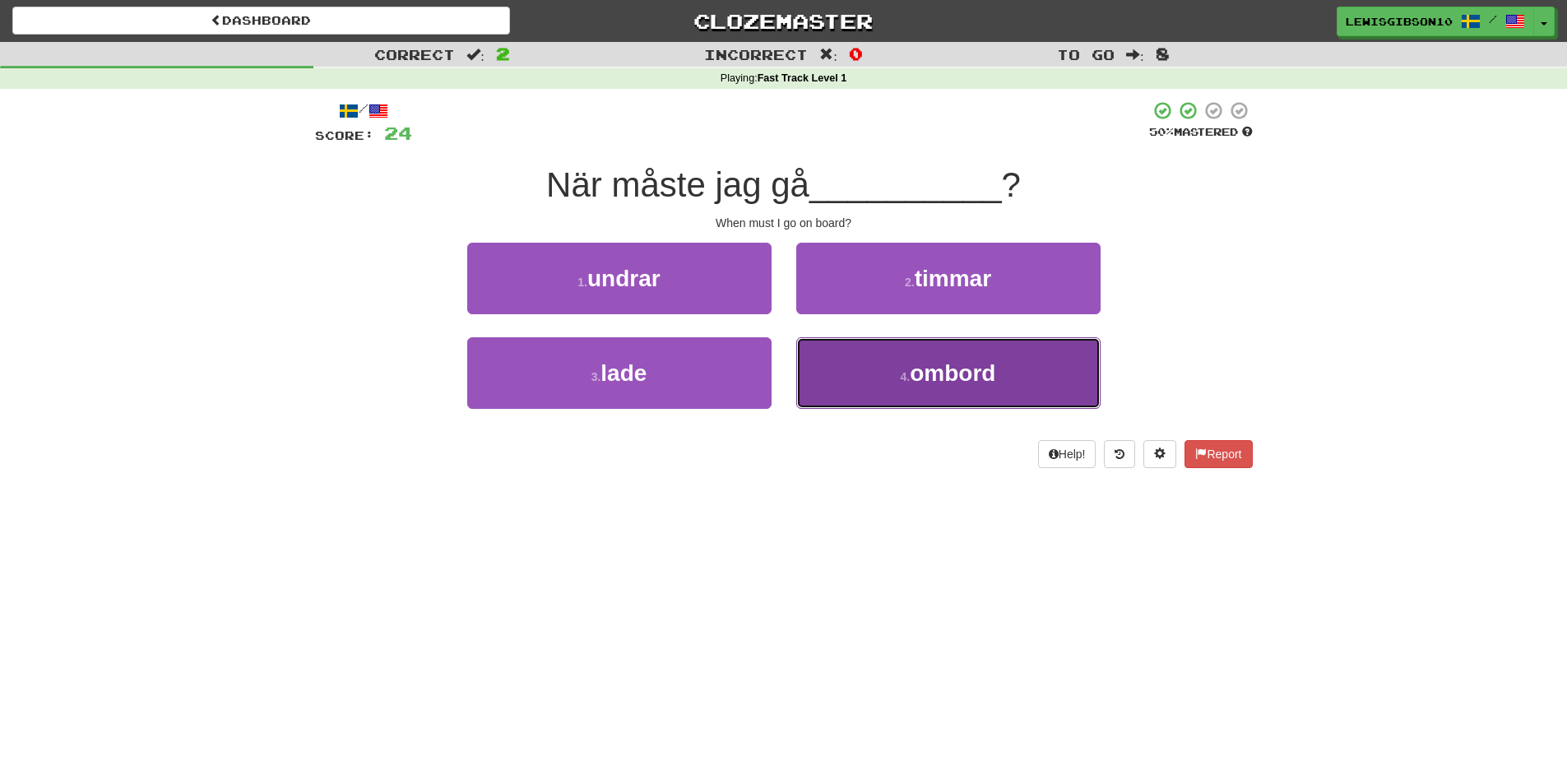
click at [861, 345] on button "4 . ombord" at bounding box center [949, 372] width 304 height 71
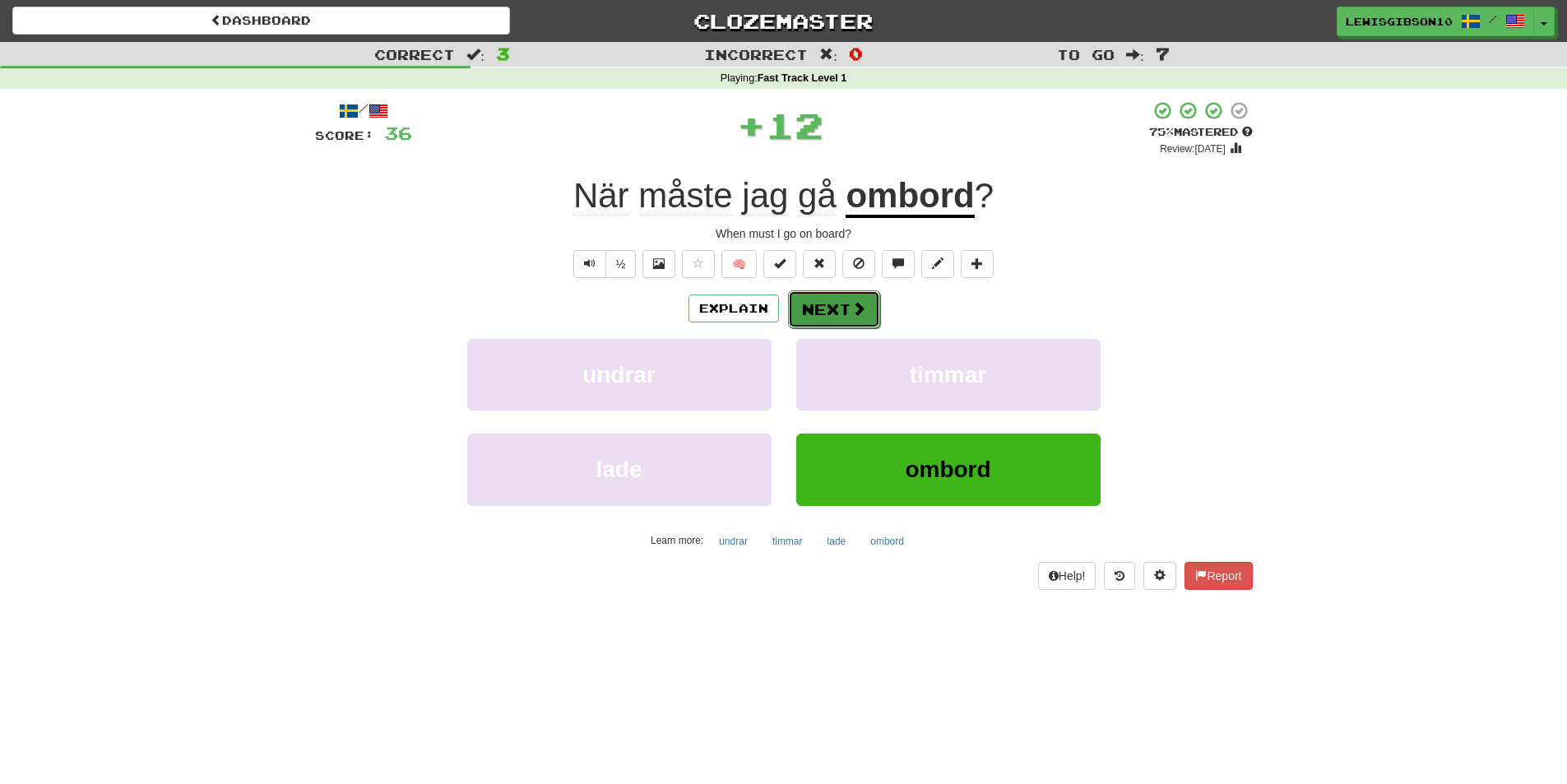
click at [831, 299] on button "Next" at bounding box center [834, 309] width 92 height 38
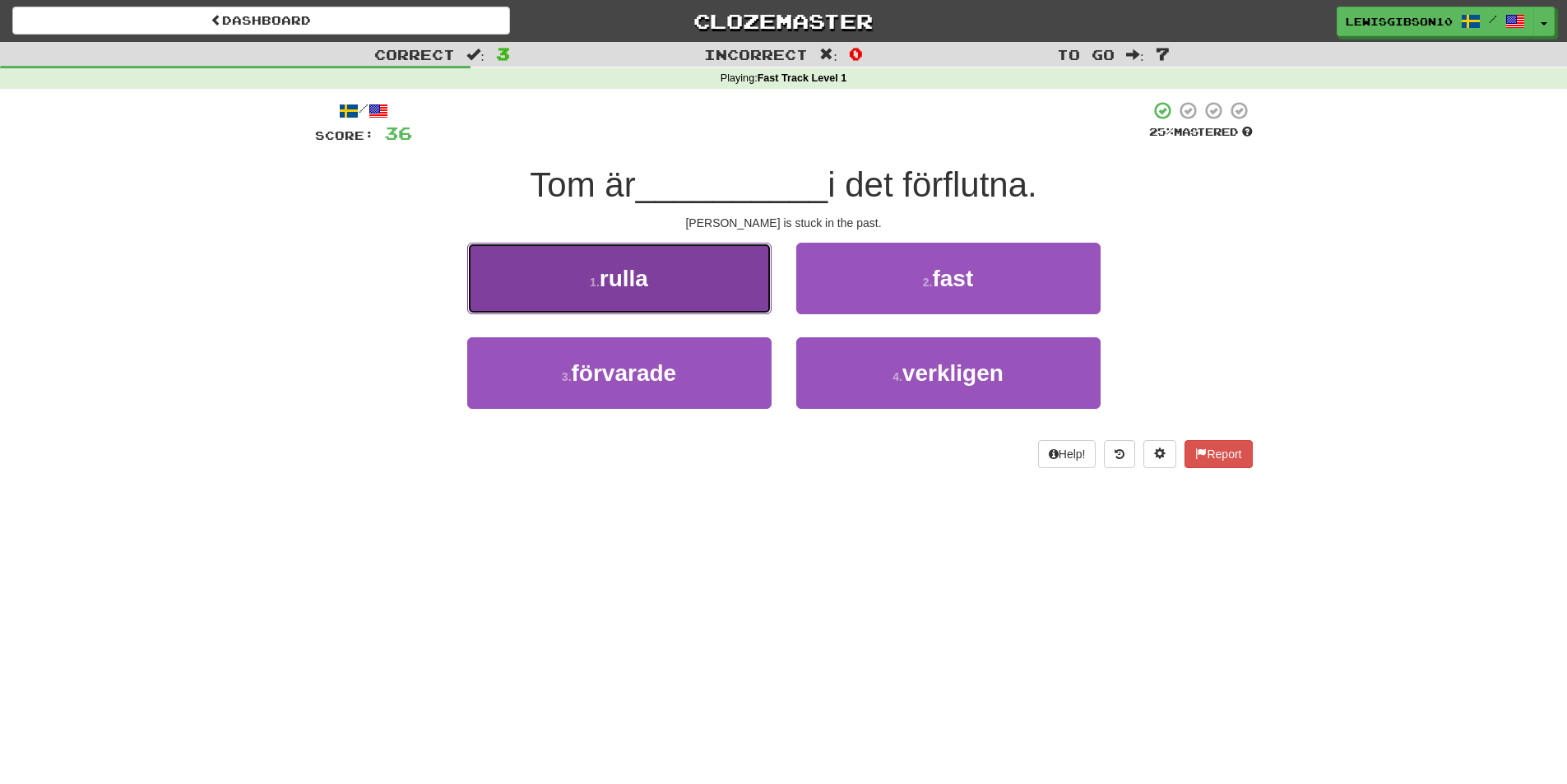
click at [721, 294] on button "1 . rulla" at bounding box center [619, 279] width 304 height 71
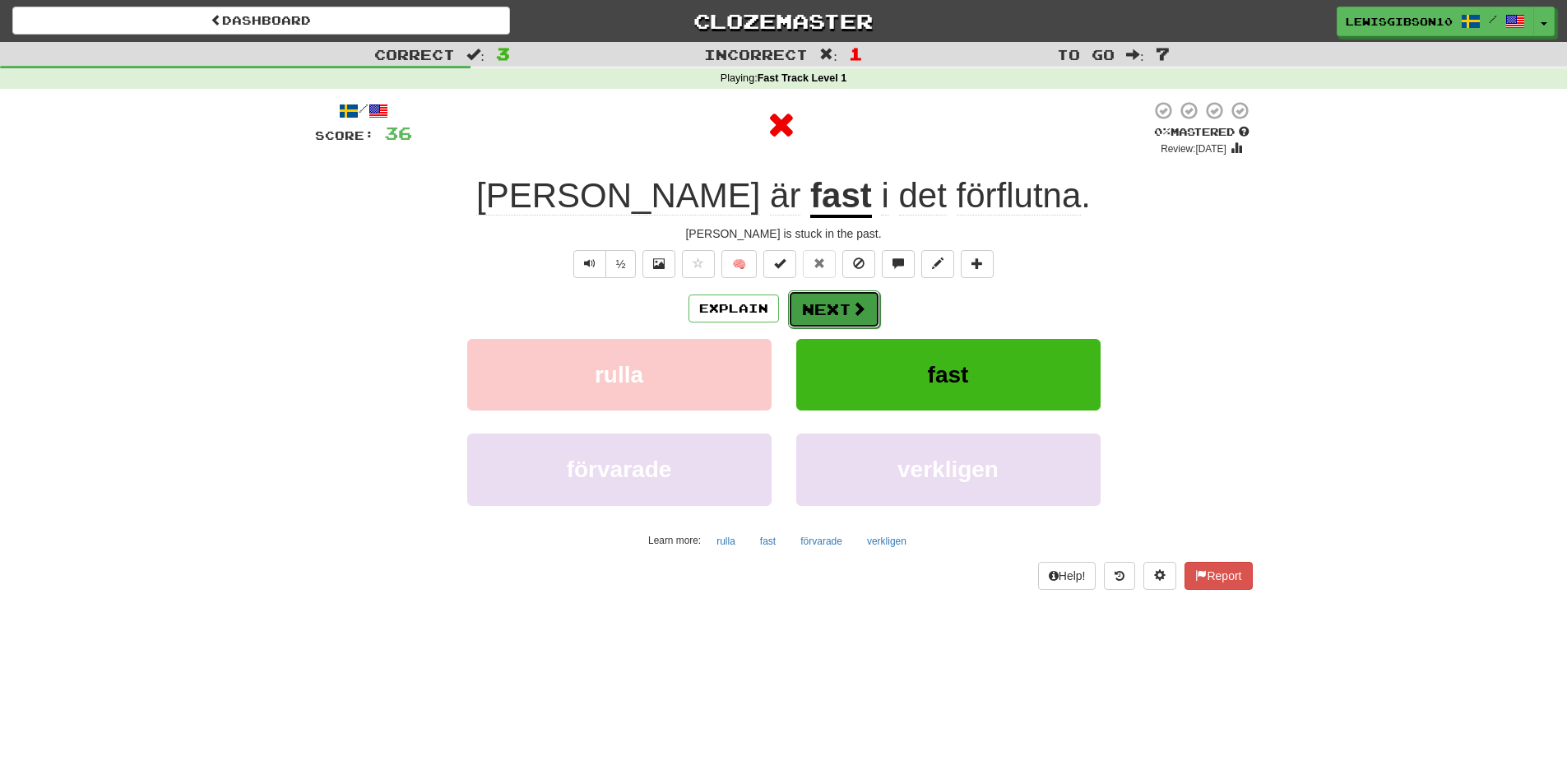
click at [824, 294] on button "Next" at bounding box center [834, 309] width 92 height 38
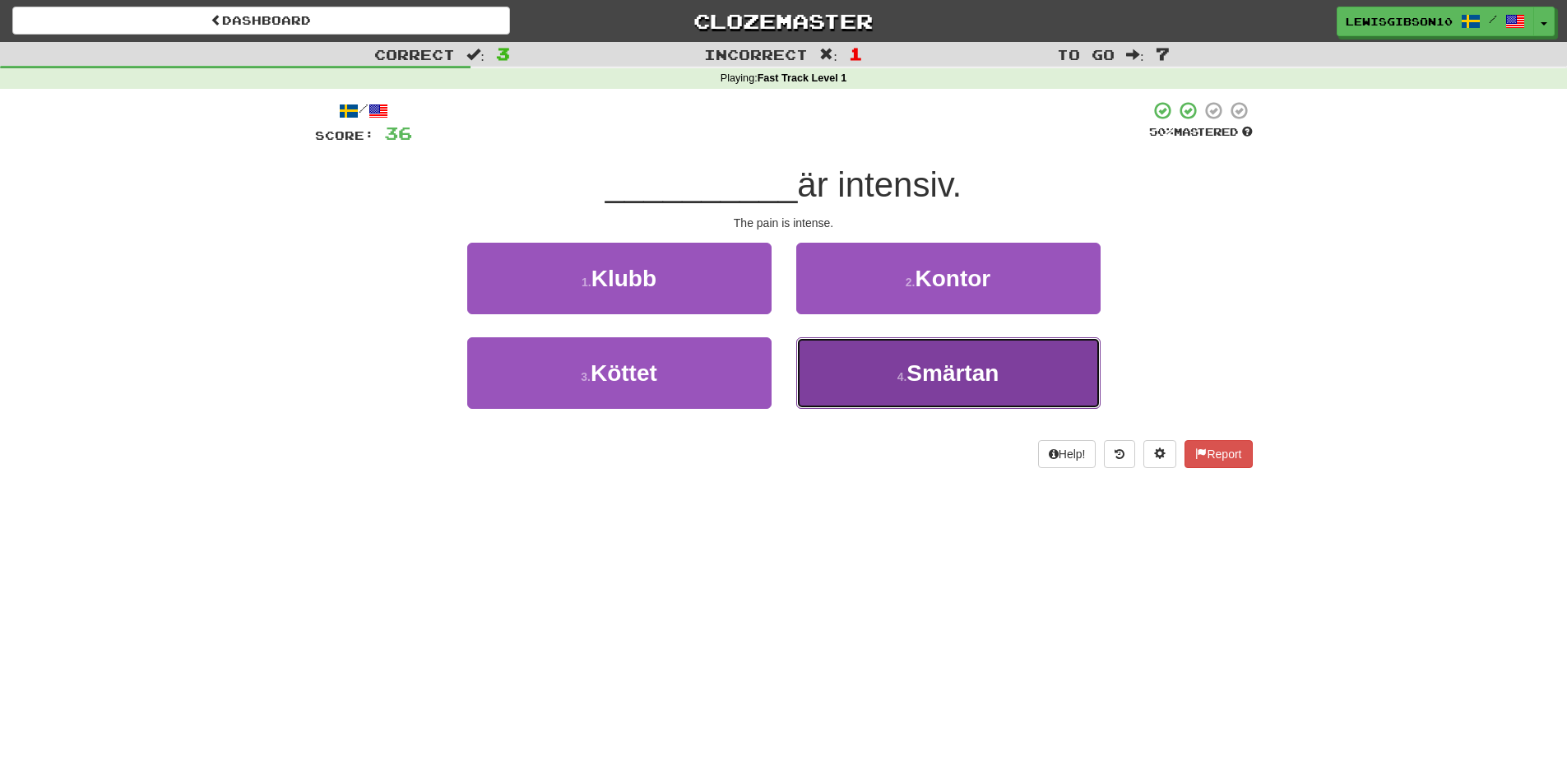
click at [827, 353] on button "4 . Smärtan" at bounding box center [949, 372] width 304 height 71
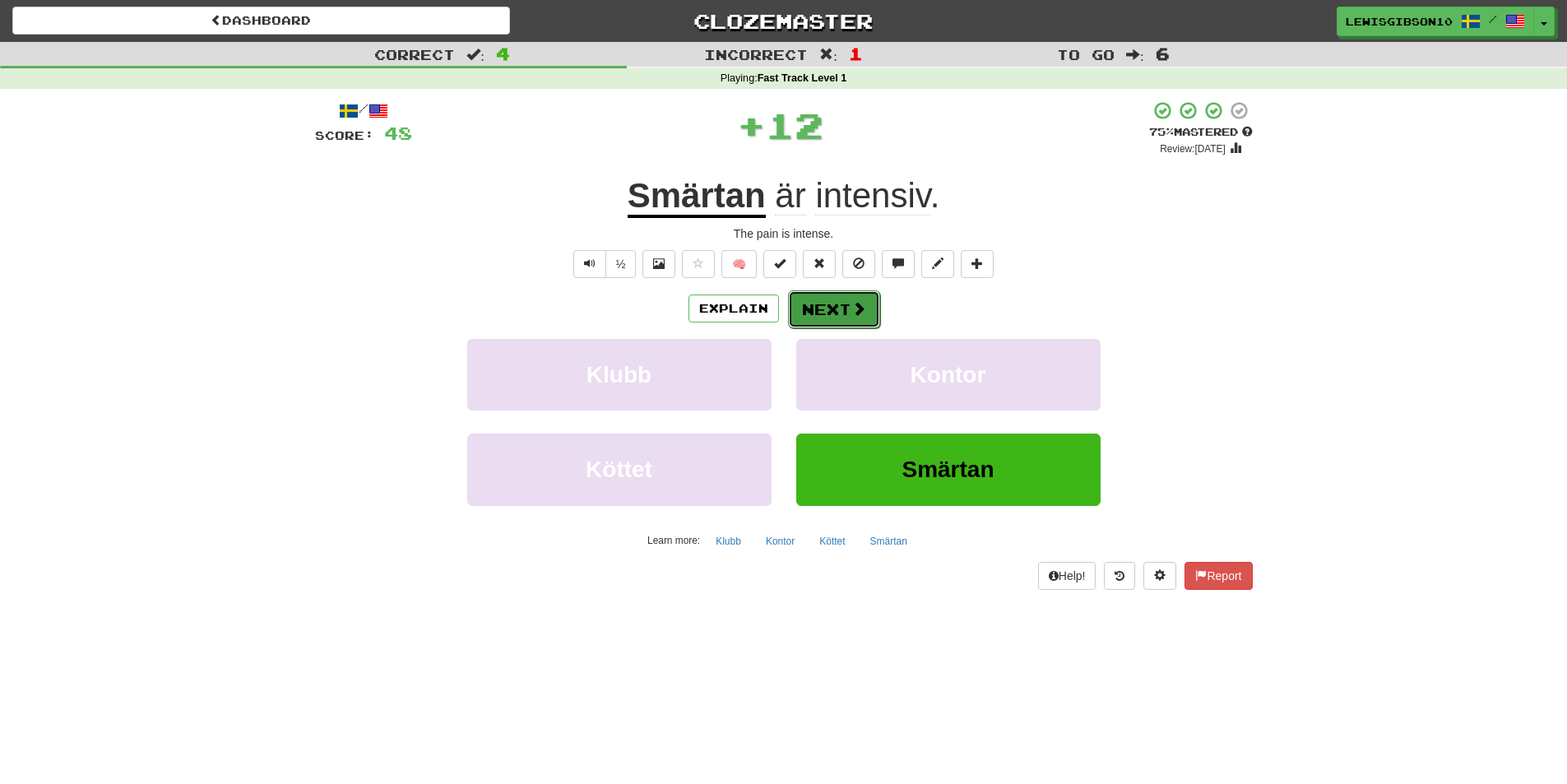
click at [823, 294] on button "Next" at bounding box center [834, 309] width 92 height 38
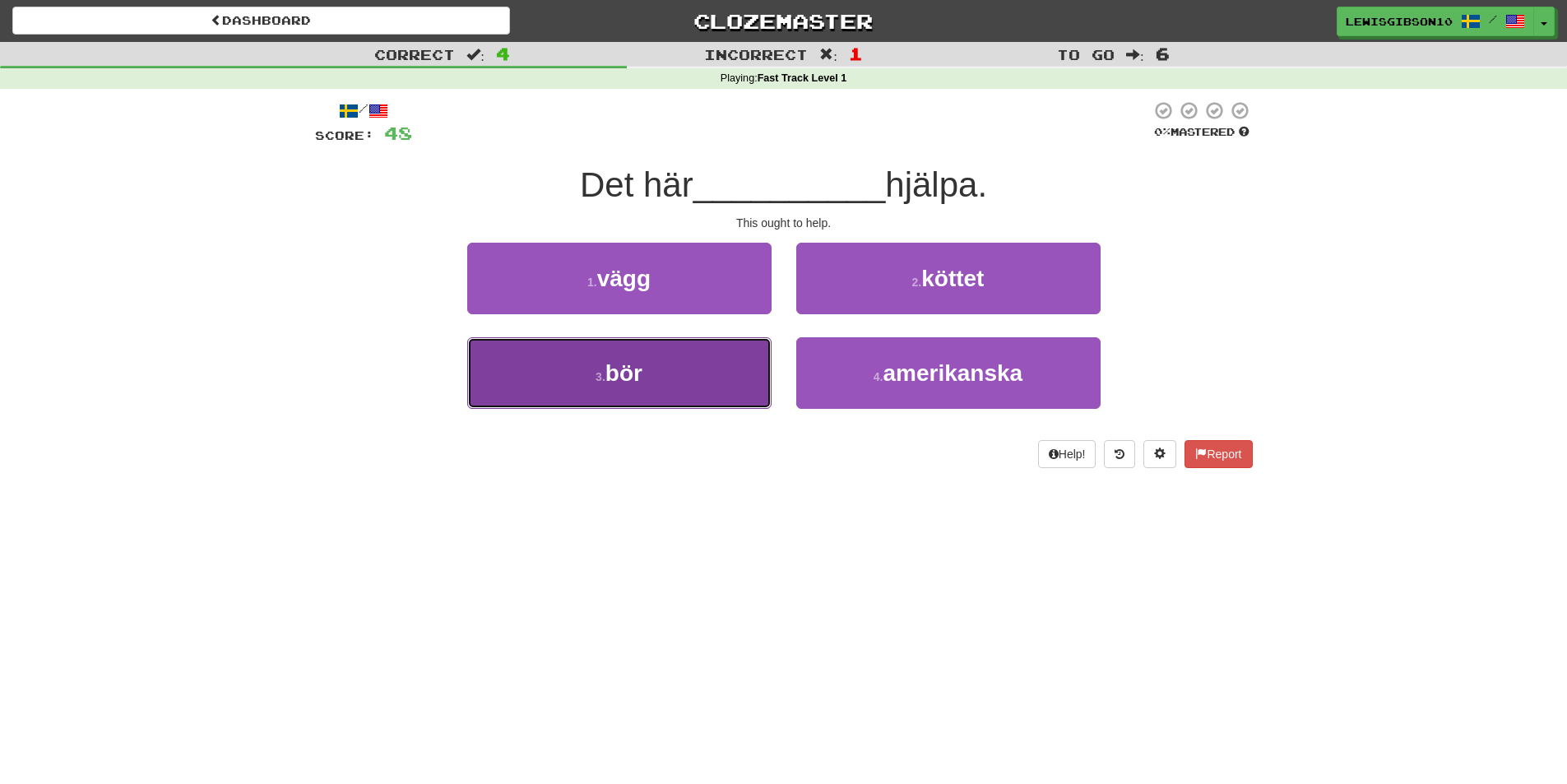
click at [696, 370] on button "3 . bör" at bounding box center [619, 372] width 304 height 71
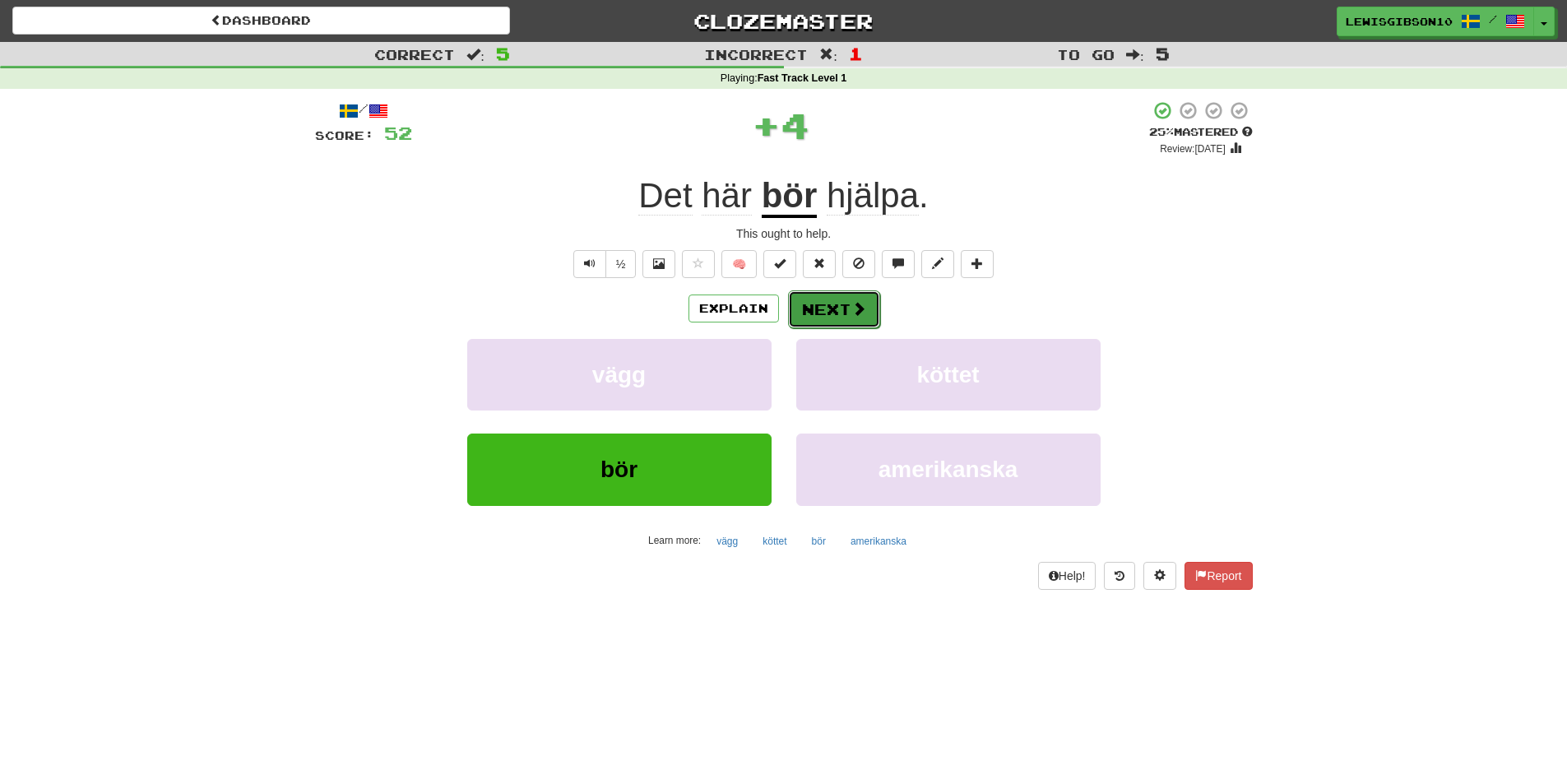
click at [838, 307] on button "Next" at bounding box center [834, 309] width 92 height 38
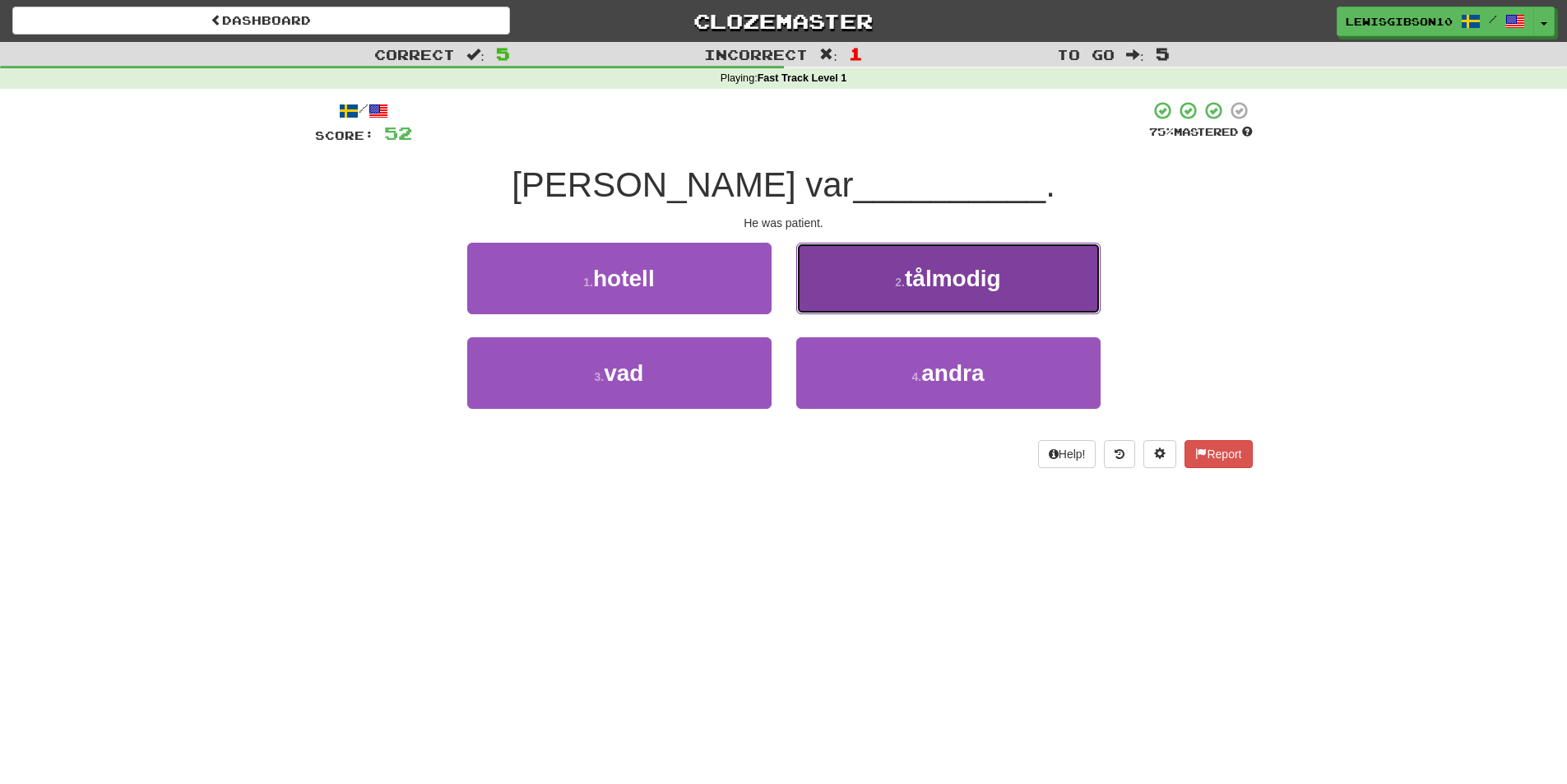
click at [818, 304] on button "2 . tålmodig" at bounding box center [949, 279] width 304 height 71
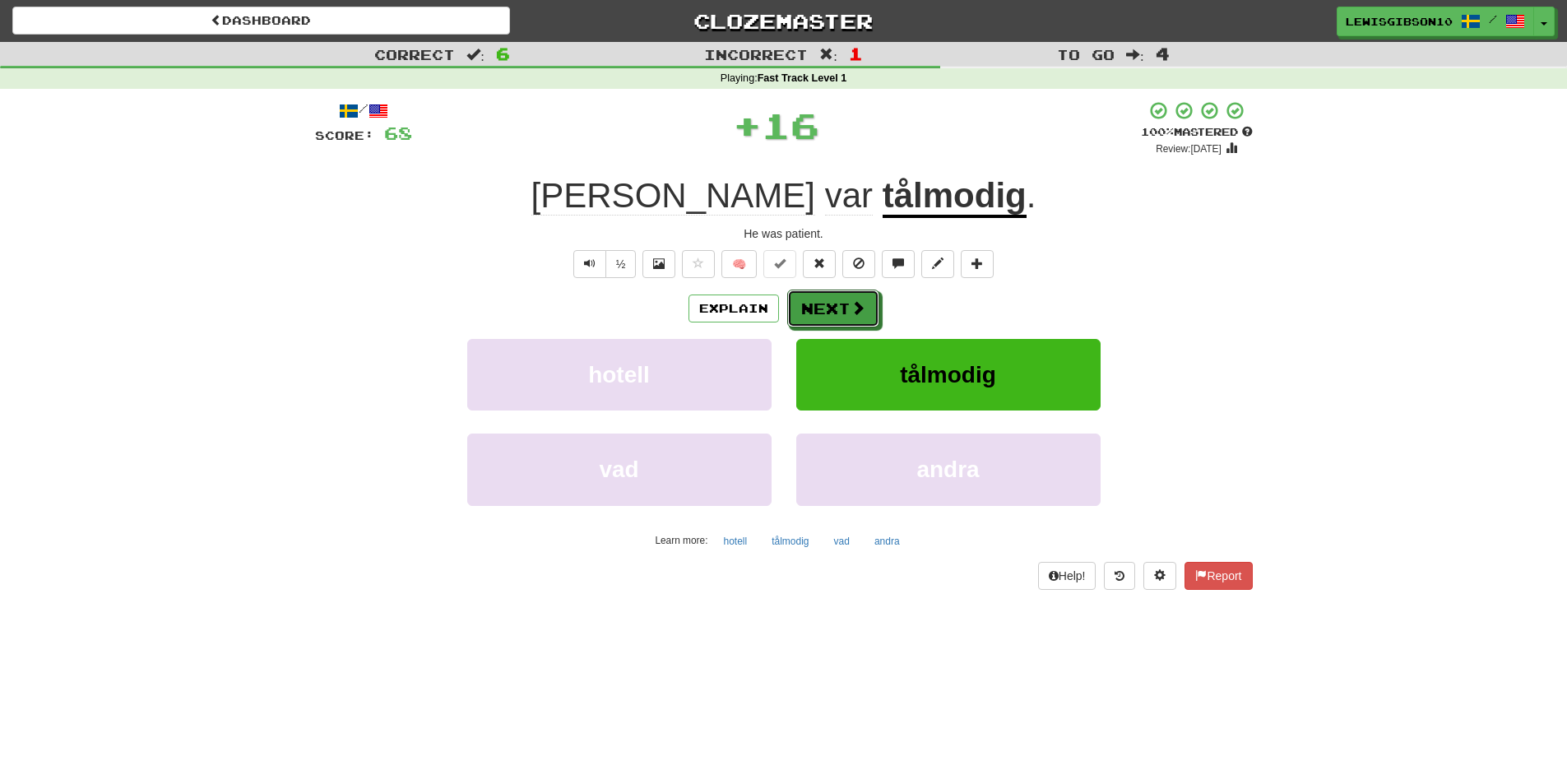
click at [818, 304] on button "Next" at bounding box center [833, 309] width 92 height 38
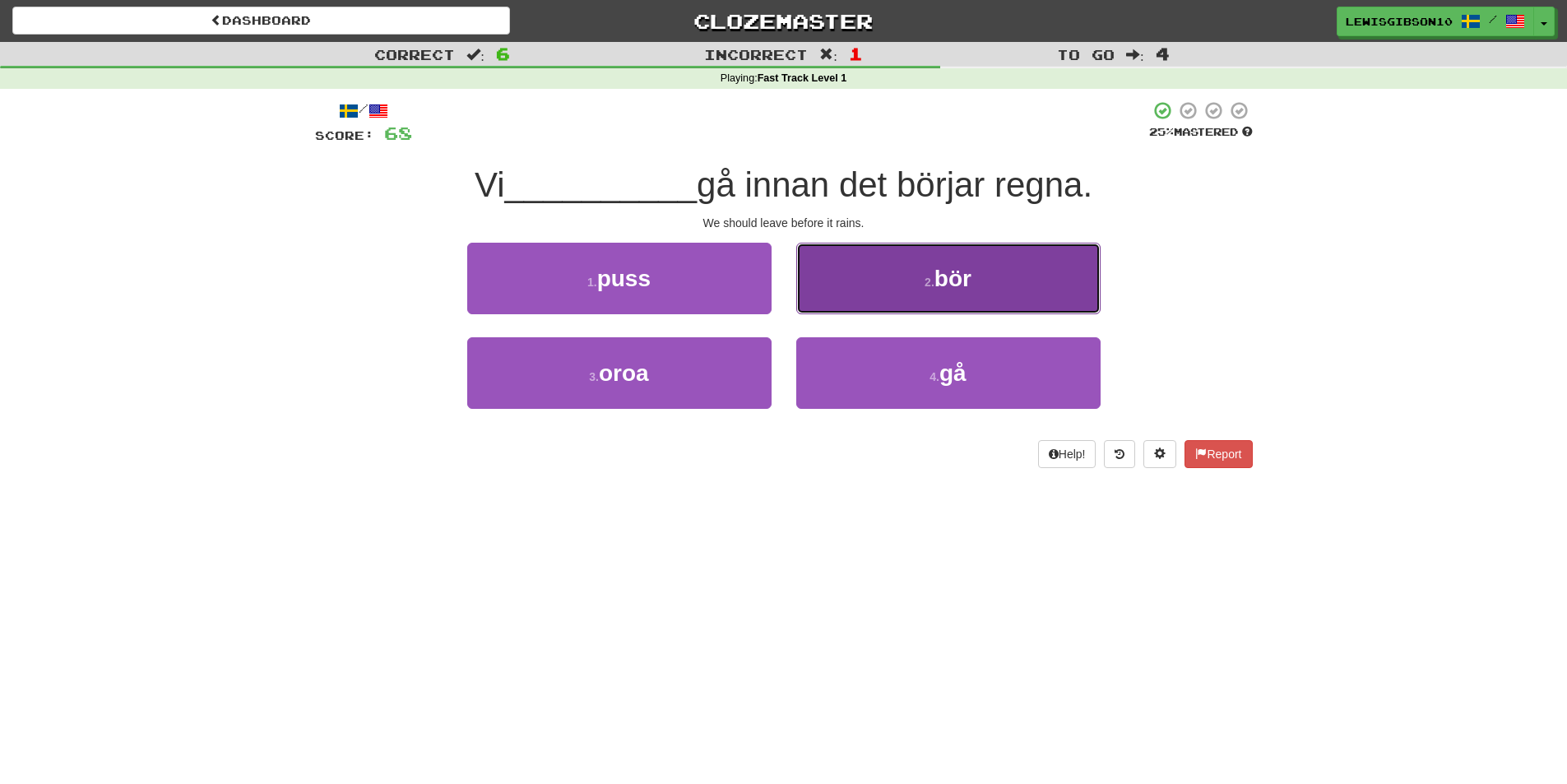
click at [858, 296] on button "2 . bör" at bounding box center [949, 279] width 304 height 71
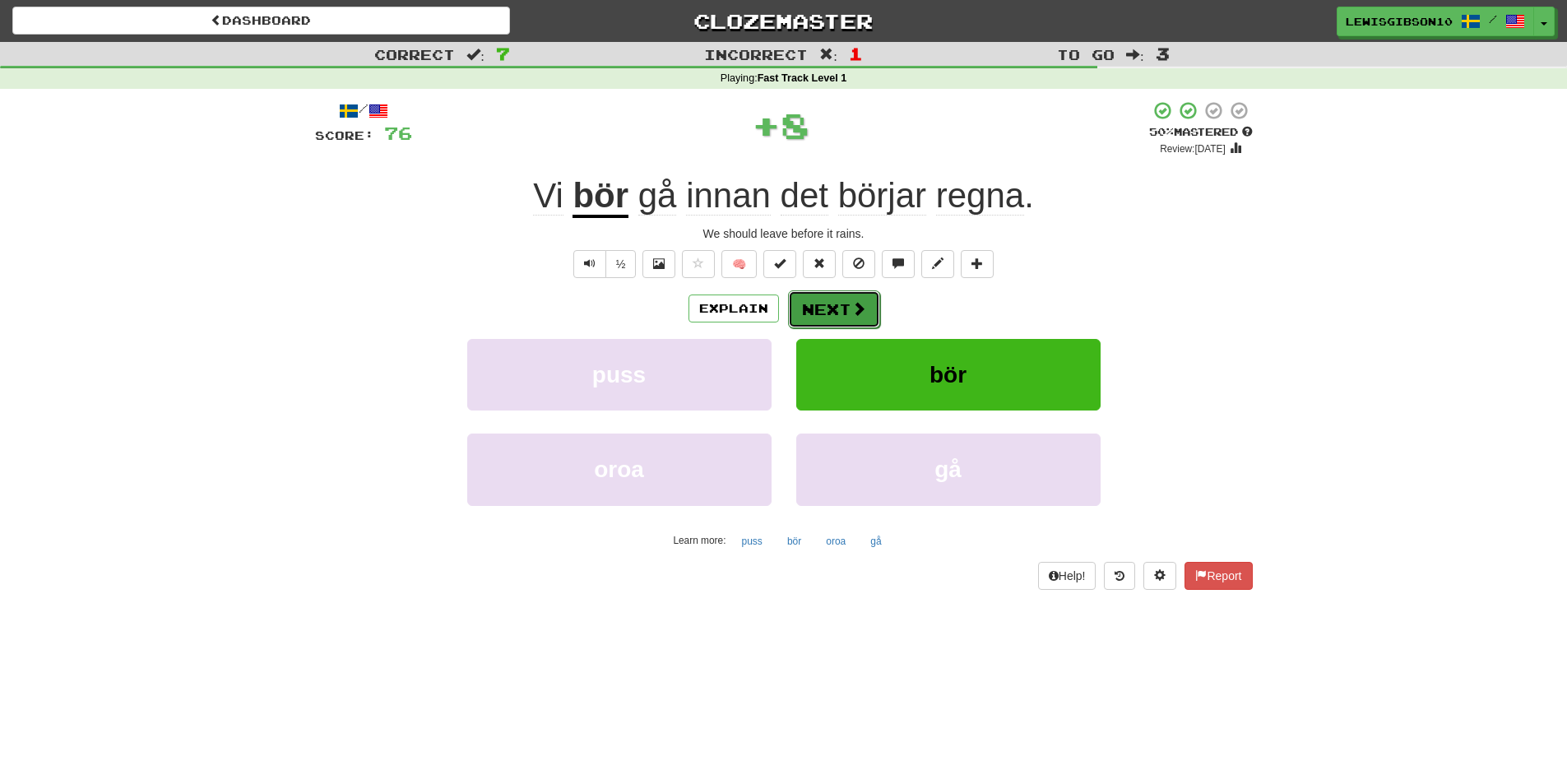
click at [822, 297] on button "Next" at bounding box center [834, 309] width 92 height 38
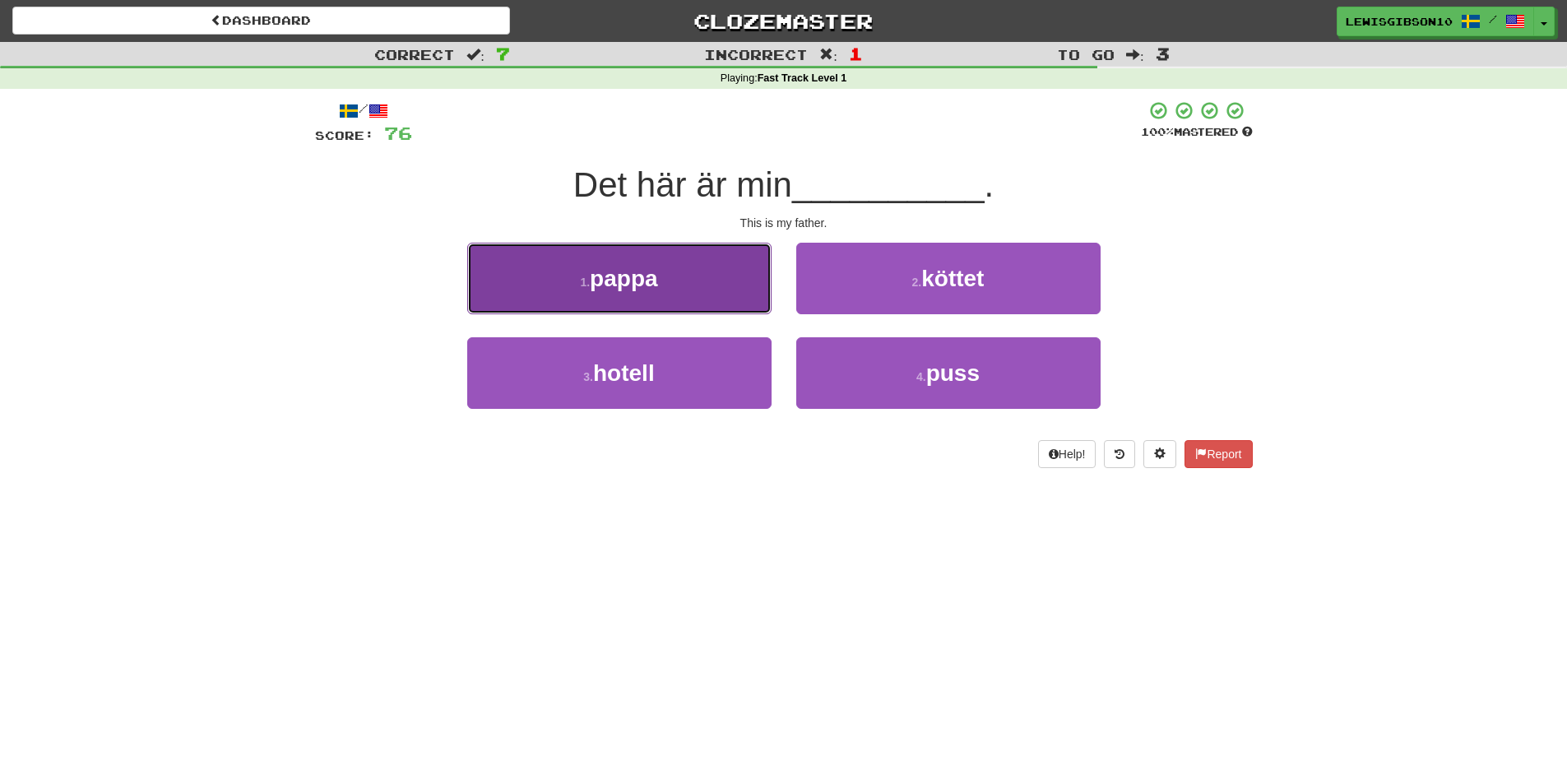
click at [731, 291] on button "1 . pappa" at bounding box center [619, 279] width 304 height 71
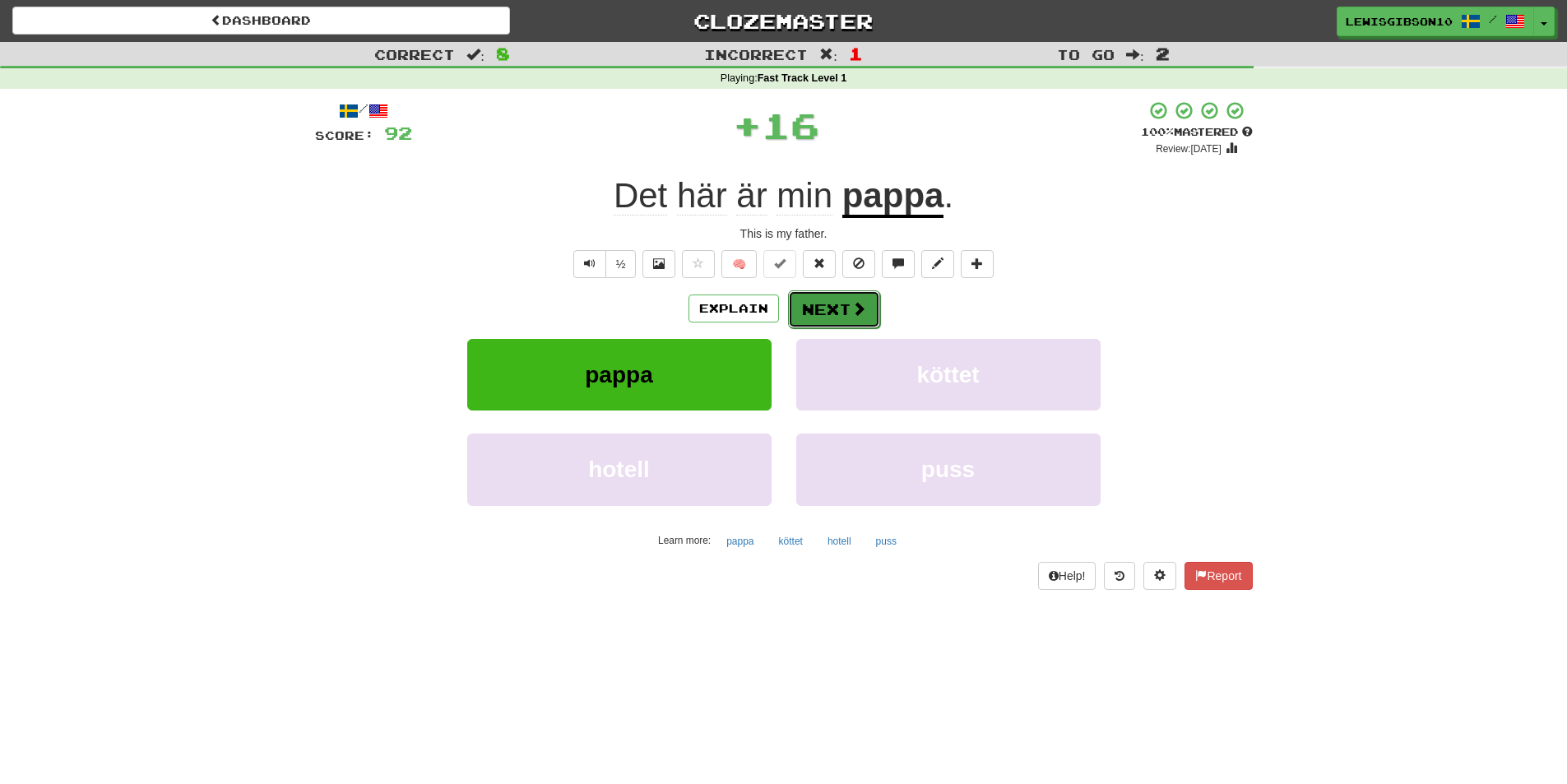
click at [848, 297] on button "Next" at bounding box center [834, 309] width 92 height 38
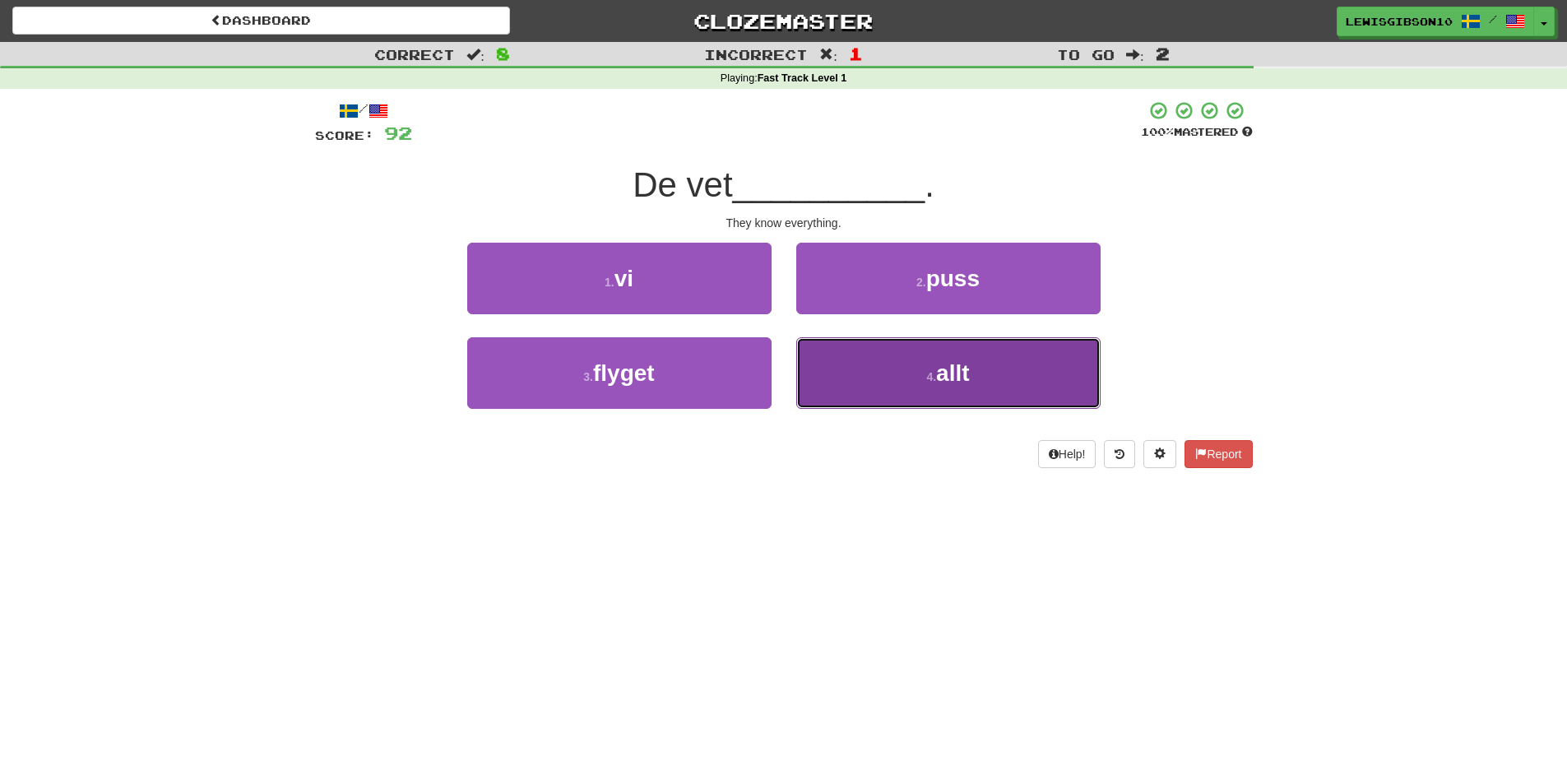
click at [865, 348] on button "4 . allt" at bounding box center [949, 372] width 304 height 71
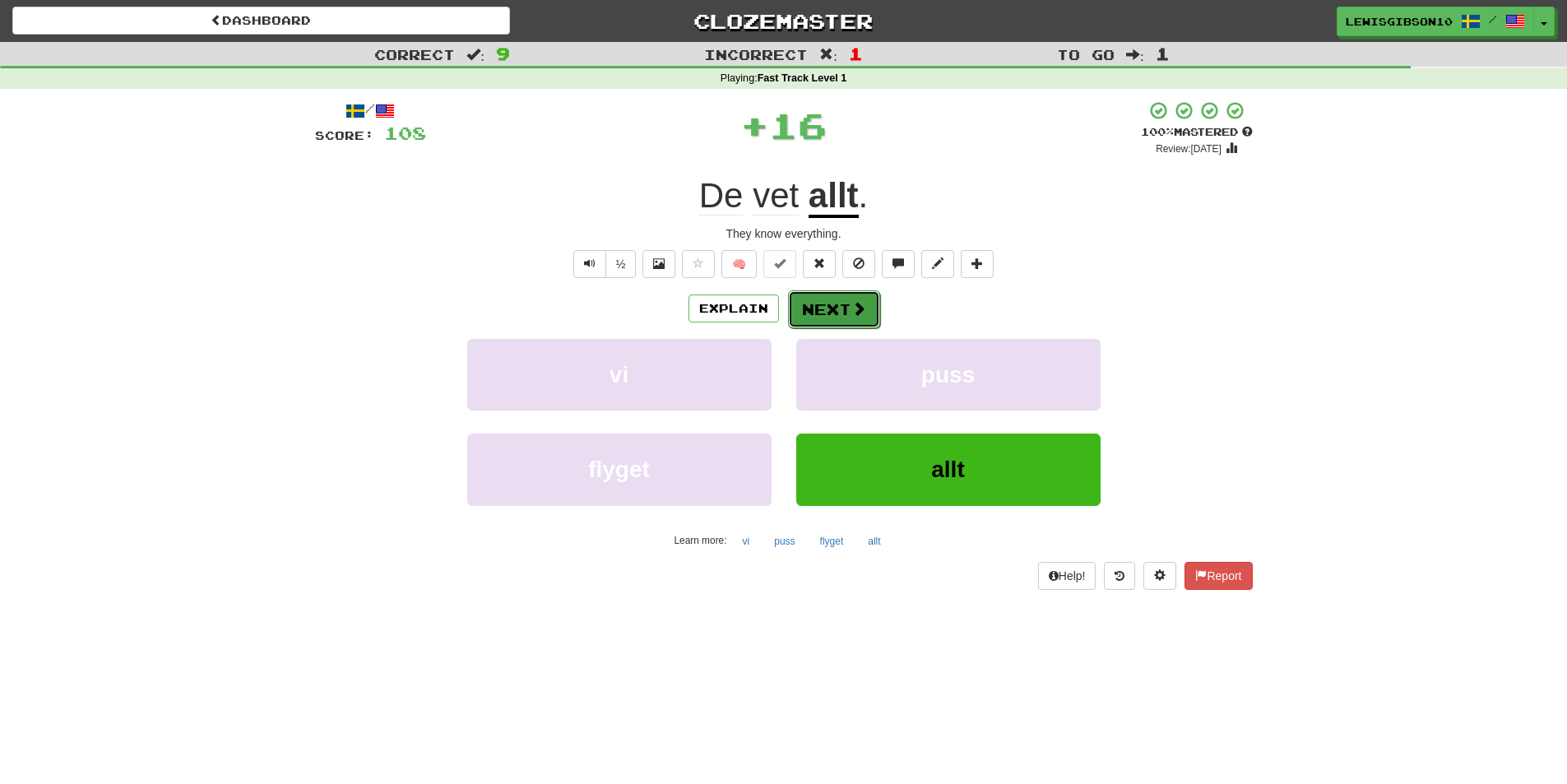
click at [854, 301] on span at bounding box center [859, 309] width 15 height 15
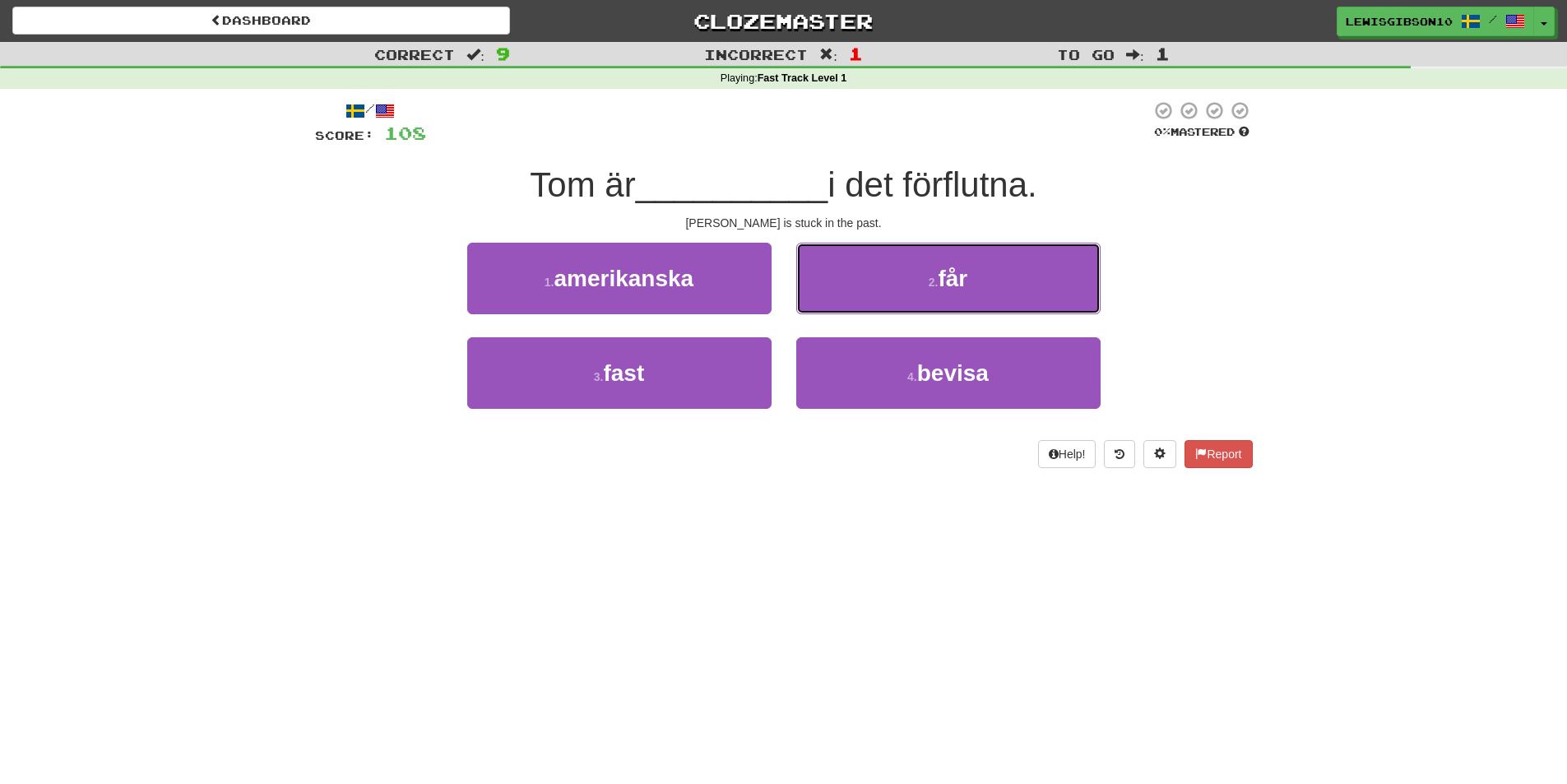
click at [851, 283] on button "2 . får" at bounding box center [949, 279] width 304 height 71
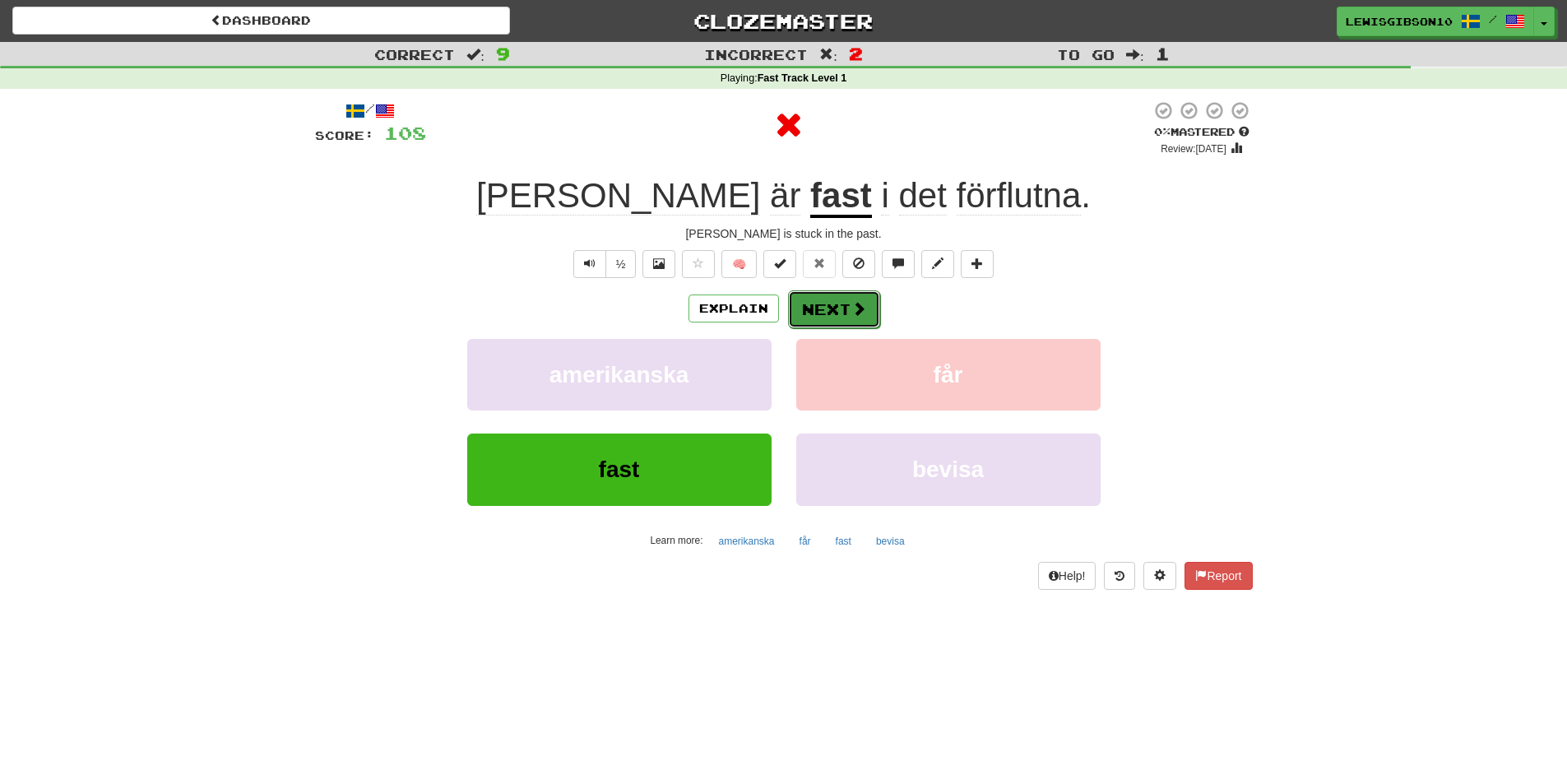
click at [832, 311] on button "Next" at bounding box center [834, 309] width 92 height 38
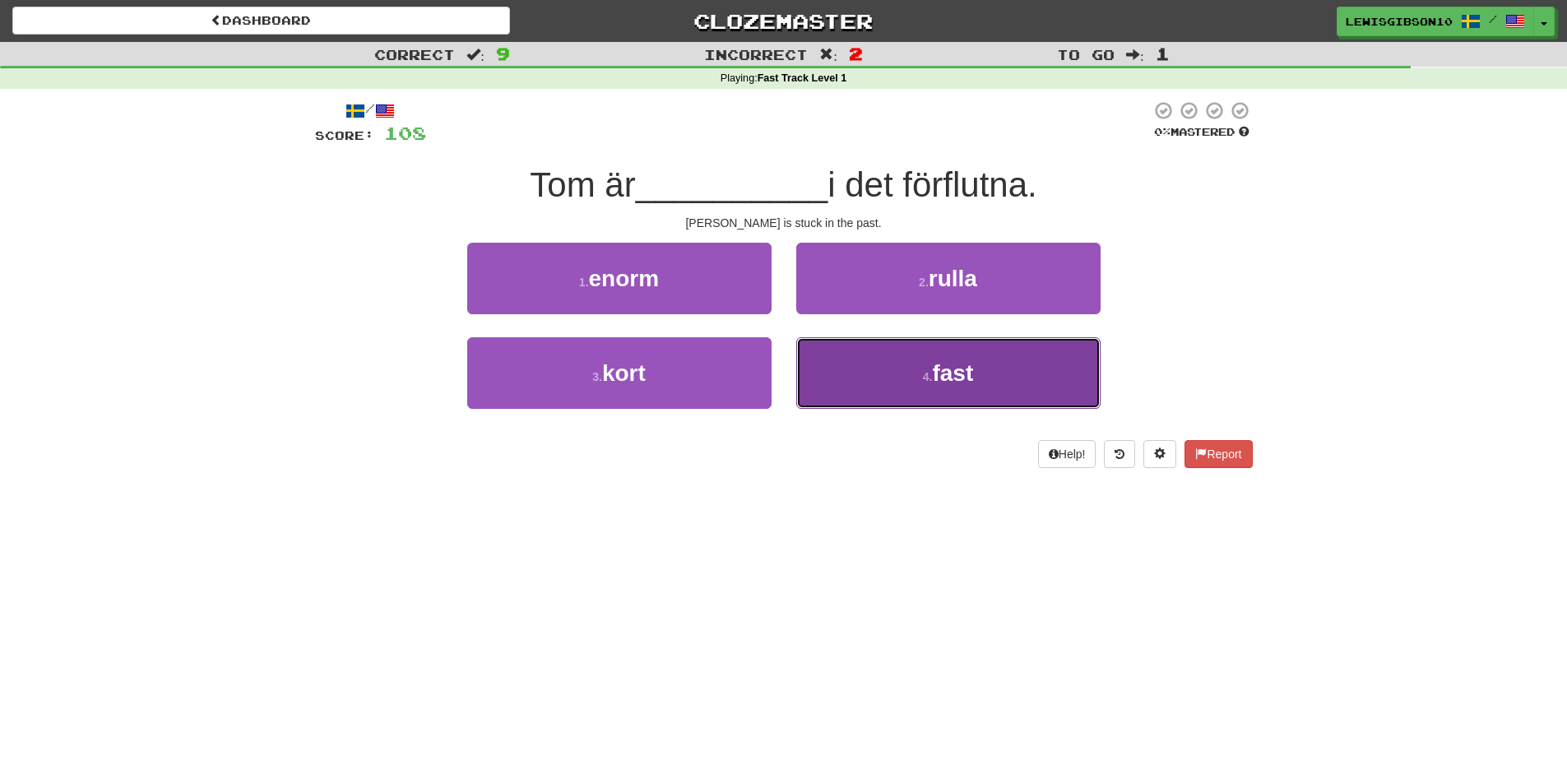
click at [850, 350] on button "4 . fast" at bounding box center [949, 372] width 304 height 71
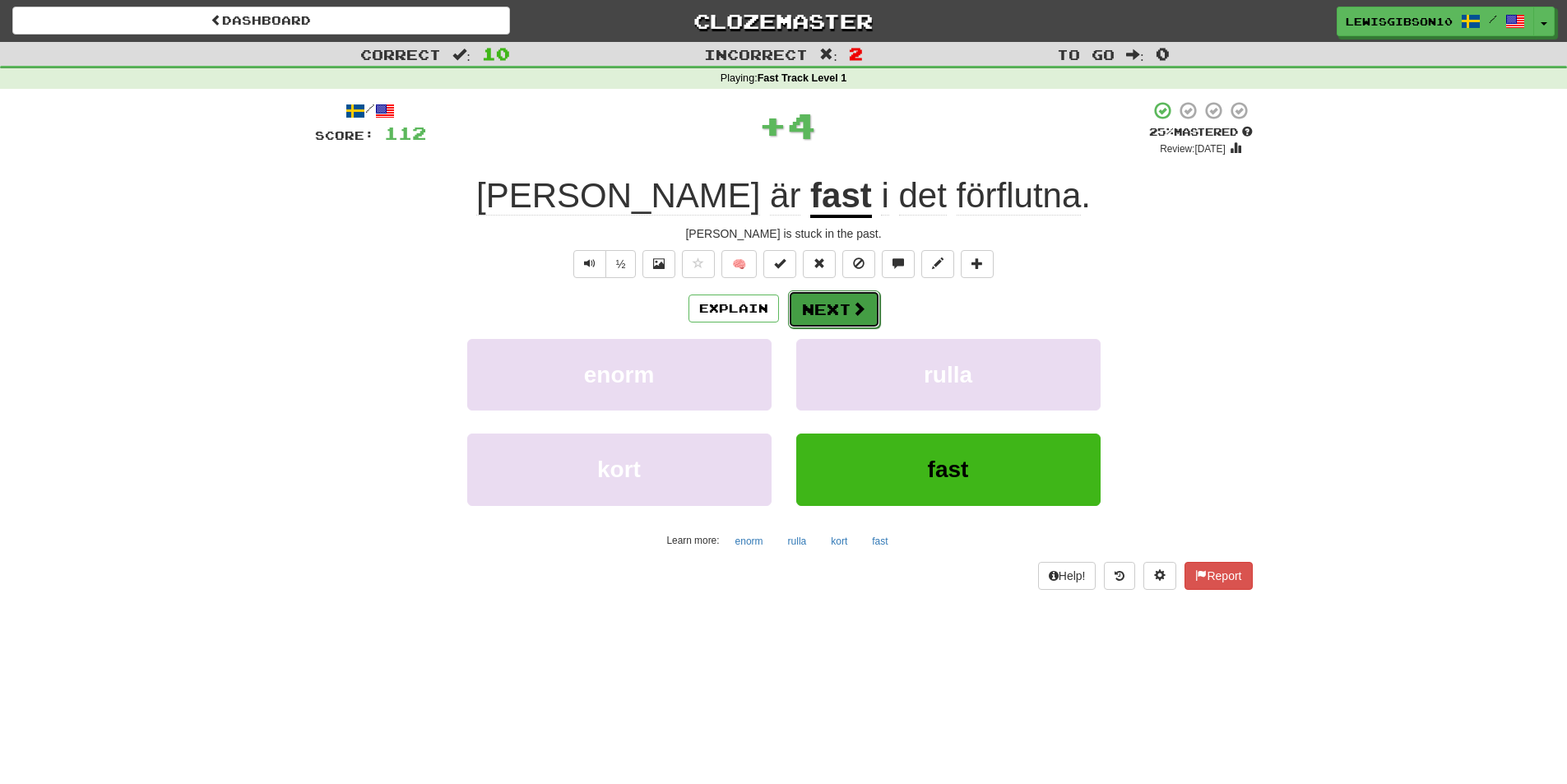
click at [826, 314] on button "Next" at bounding box center [834, 309] width 92 height 38
